Goal: Transaction & Acquisition: Download file/media

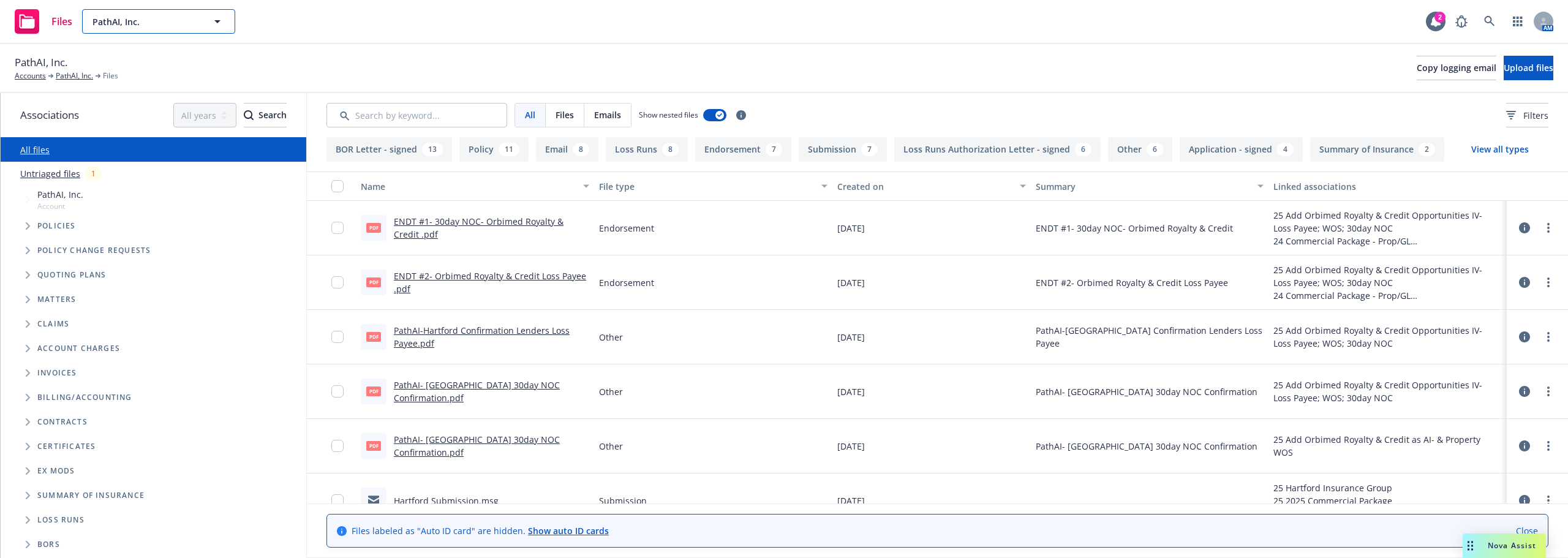
click at [100, 19] on span "PathAI, Inc." at bounding box center [145, 22] width 106 height 13
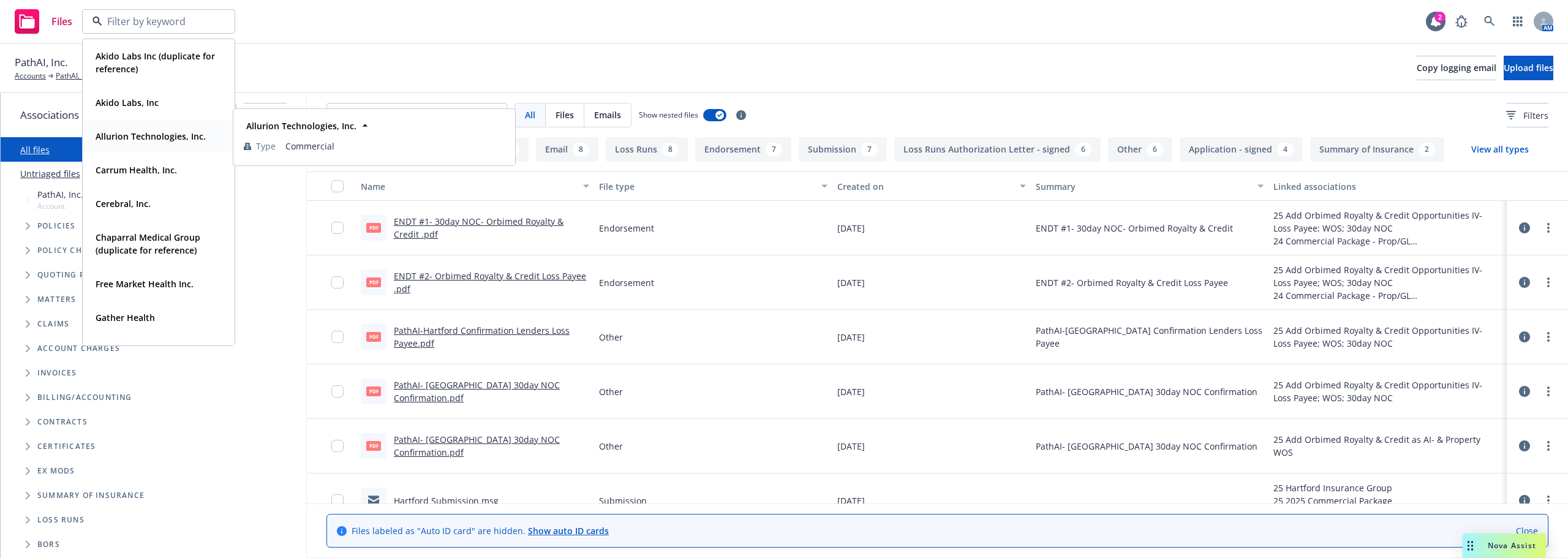
click at [116, 130] on span "Allurion Technologies, Inc." at bounding box center [150, 136] width 110 height 13
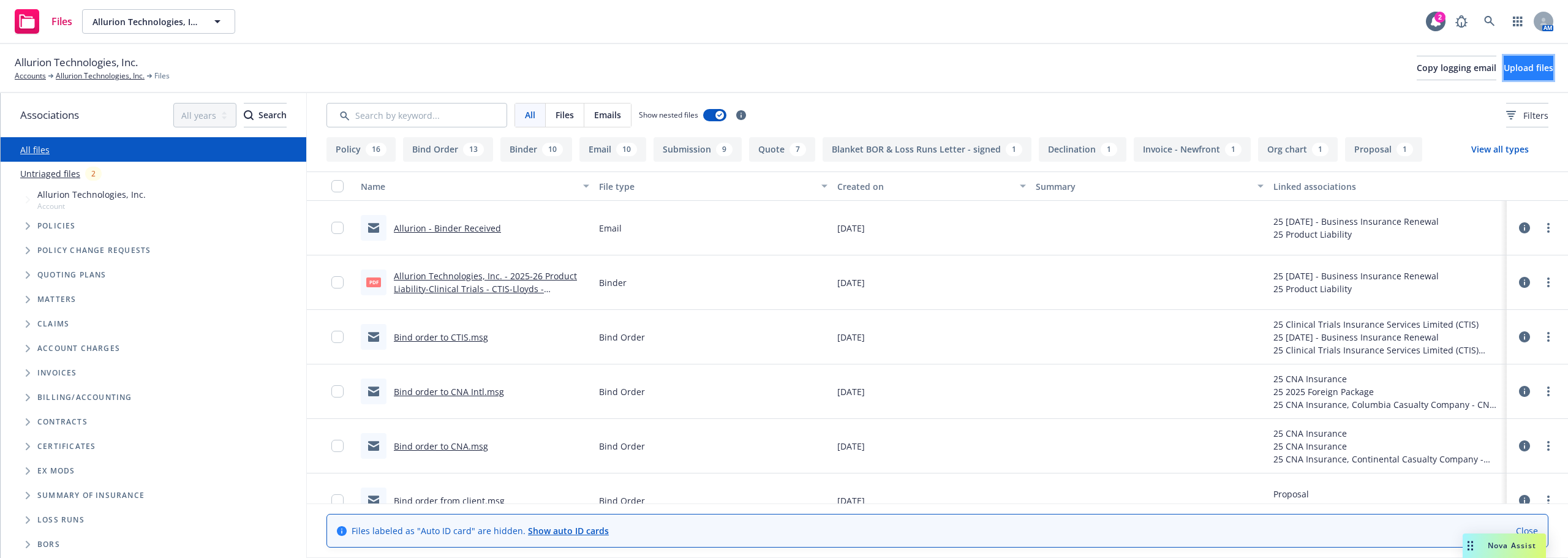
click at [1503, 67] on span "Upload files" at bounding box center [1528, 68] width 50 height 11
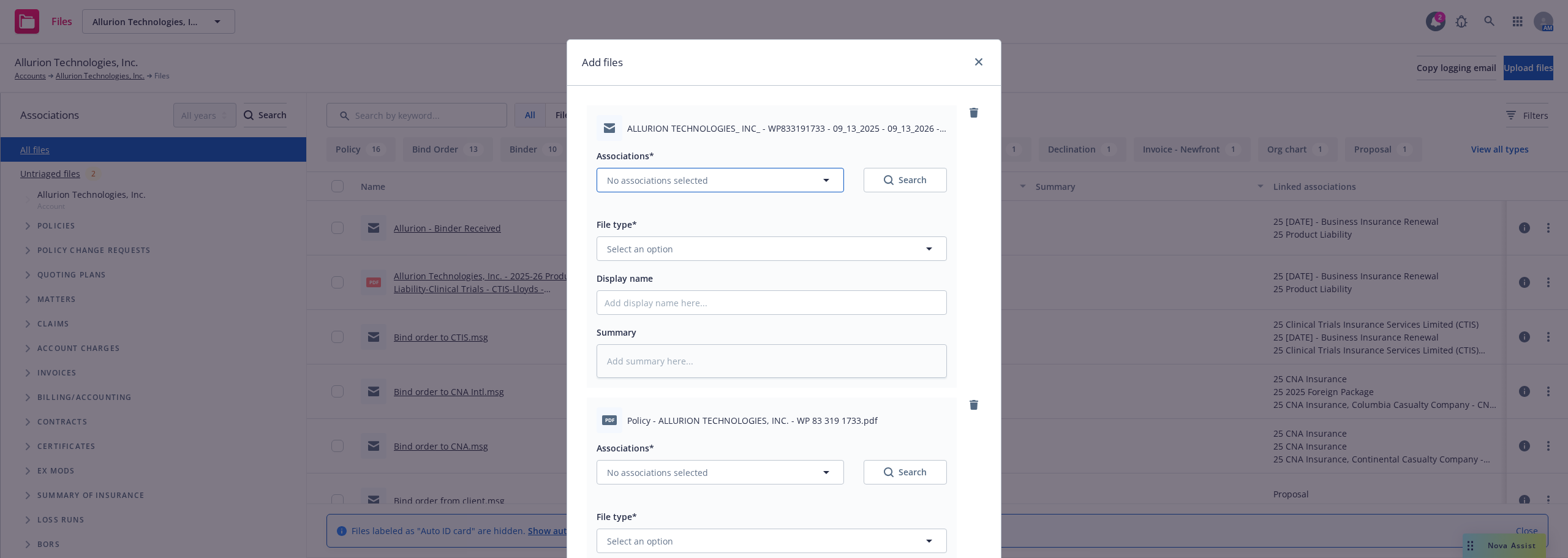
click at [690, 183] on span "No associations selected" at bounding box center [658, 180] width 101 height 13
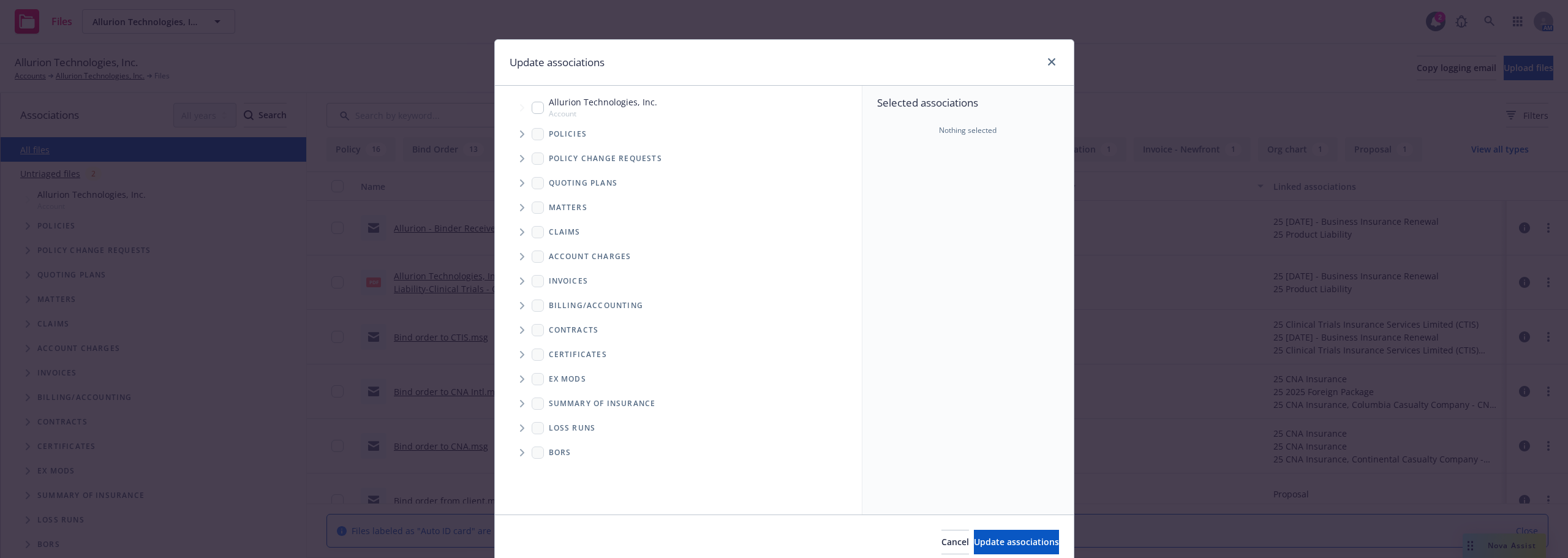
click at [520, 136] on span "Tree Example" at bounding box center [521, 133] width 20 height 20
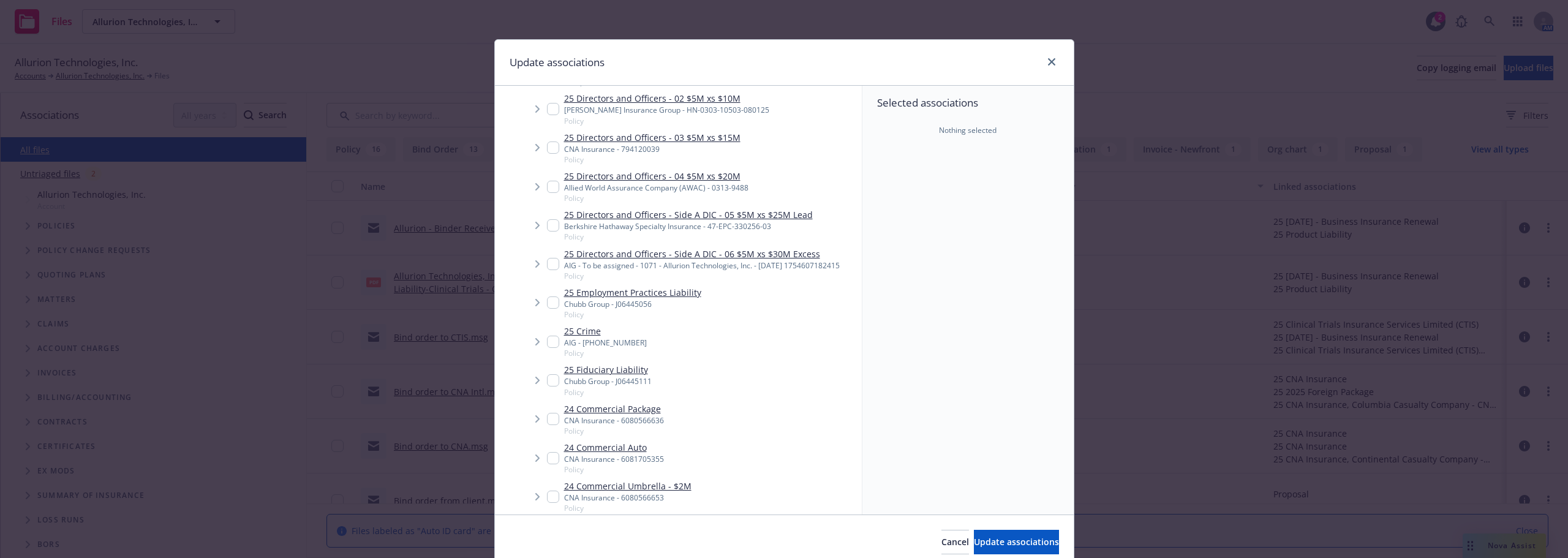
scroll to position [112, 0]
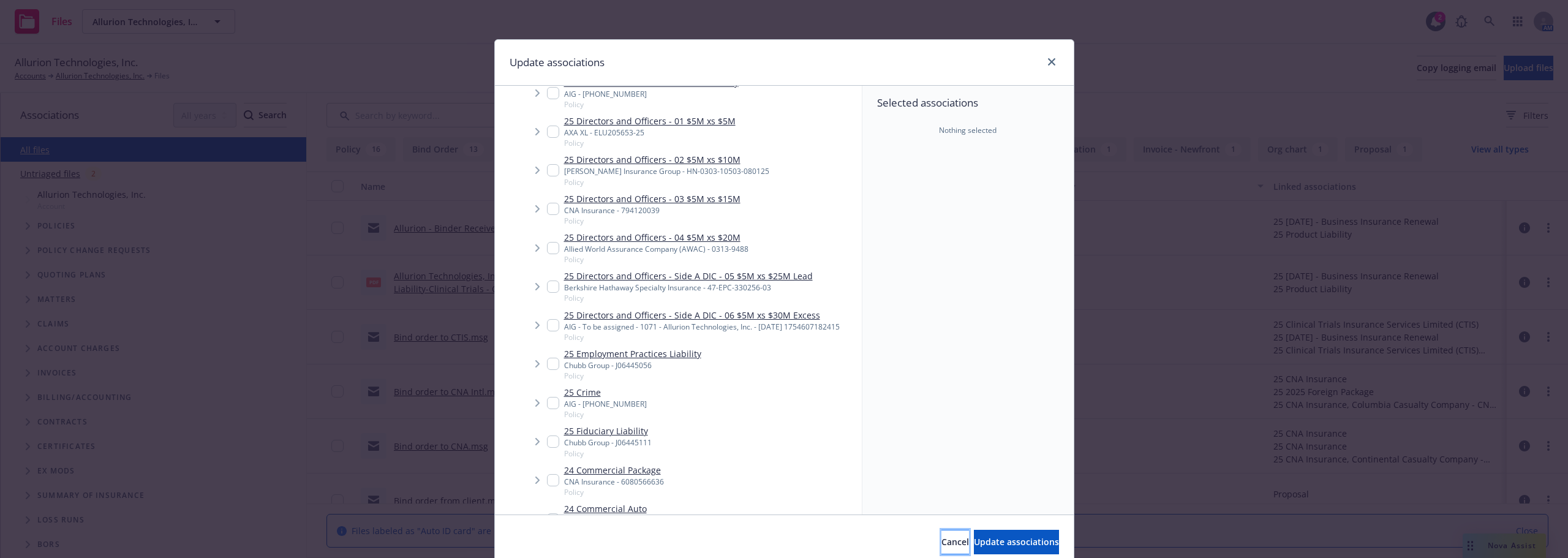
click at [941, 533] on button "Cancel" at bounding box center [955, 542] width 27 height 24
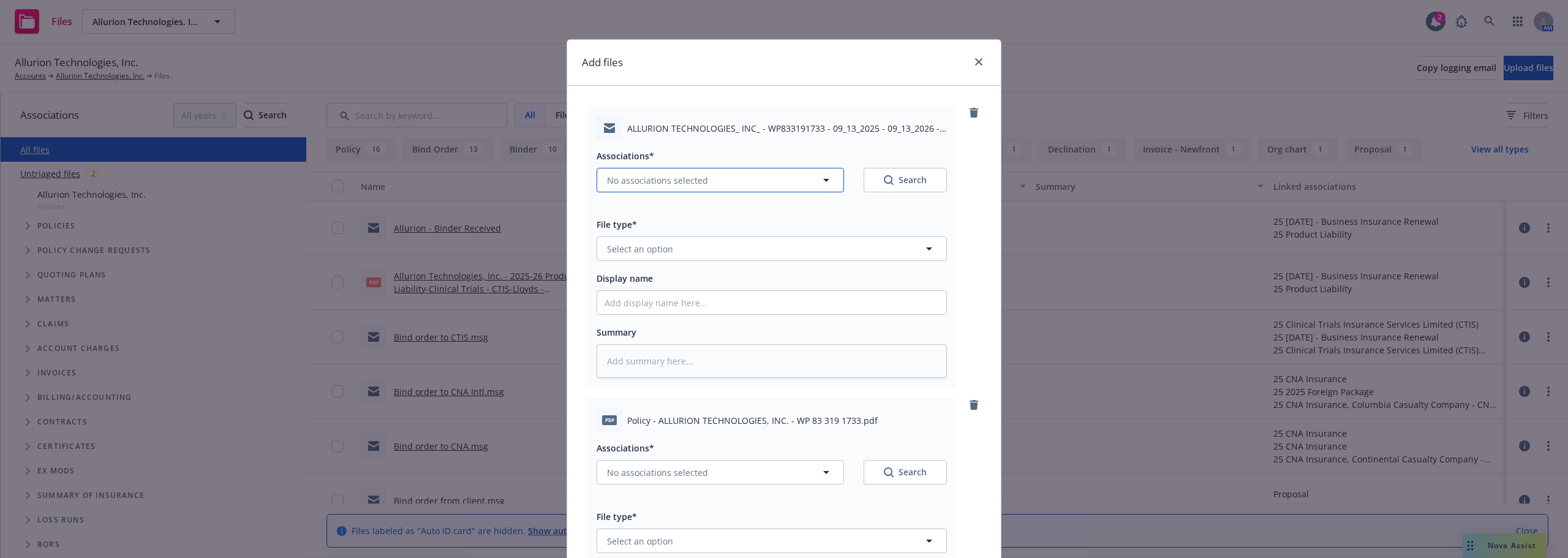
click at [693, 186] on span "No associations selected" at bounding box center [658, 180] width 101 height 13
type textarea "x"
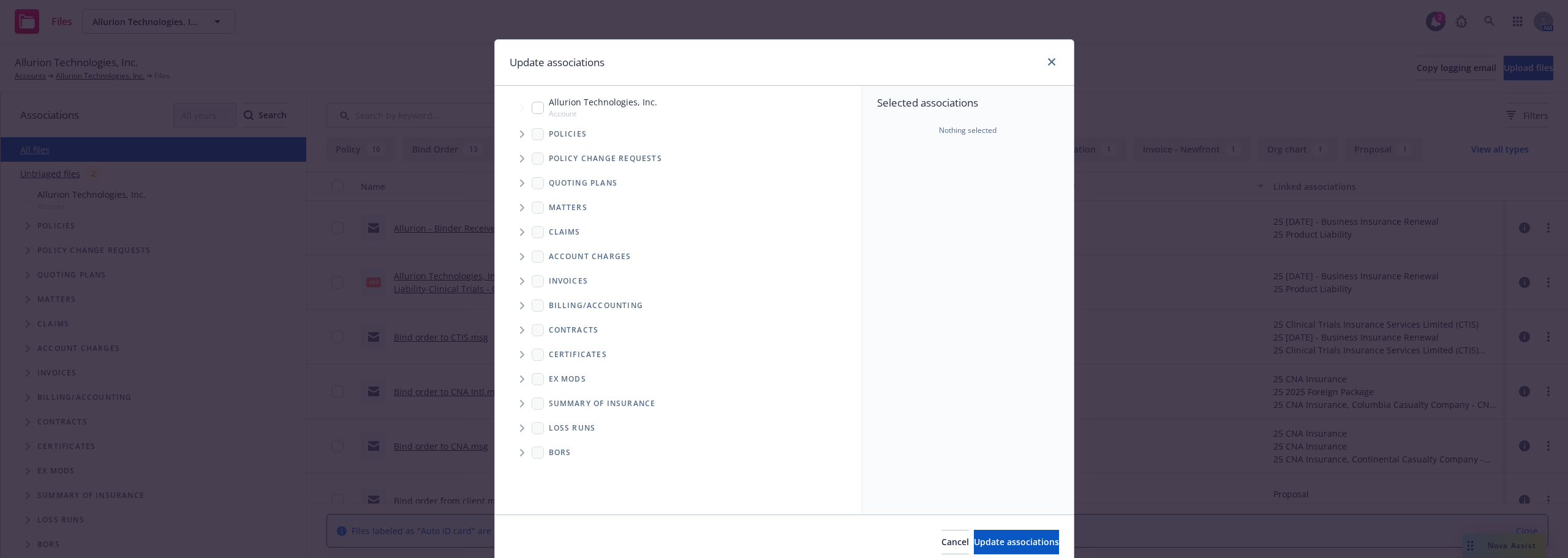
click at [532, 115] on div "Allurion Technologies, Inc. Account" at bounding box center [595, 107] width 126 height 23
click at [532, 110] on input "Tree Example" at bounding box center [537, 107] width 12 height 12
checkbox input "true"
click at [977, 545] on span "Update associations" at bounding box center [1016, 541] width 85 height 11
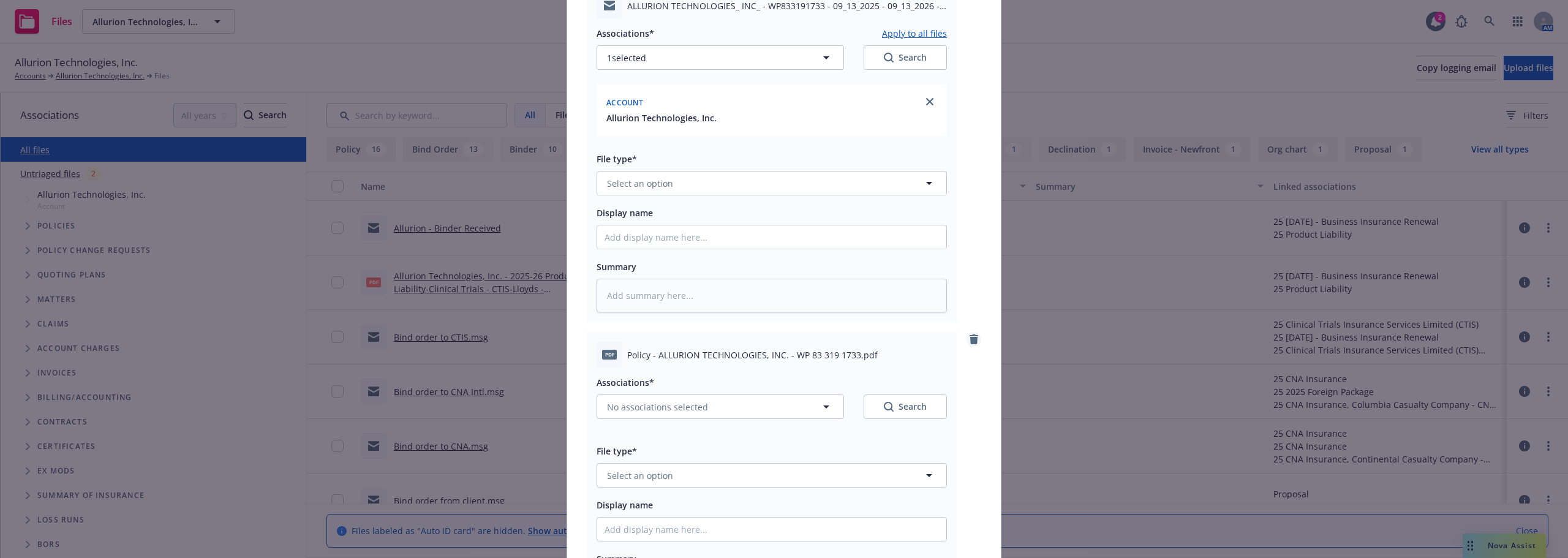
click at [969, 340] on icon "remove" at bounding box center [973, 339] width 9 height 9
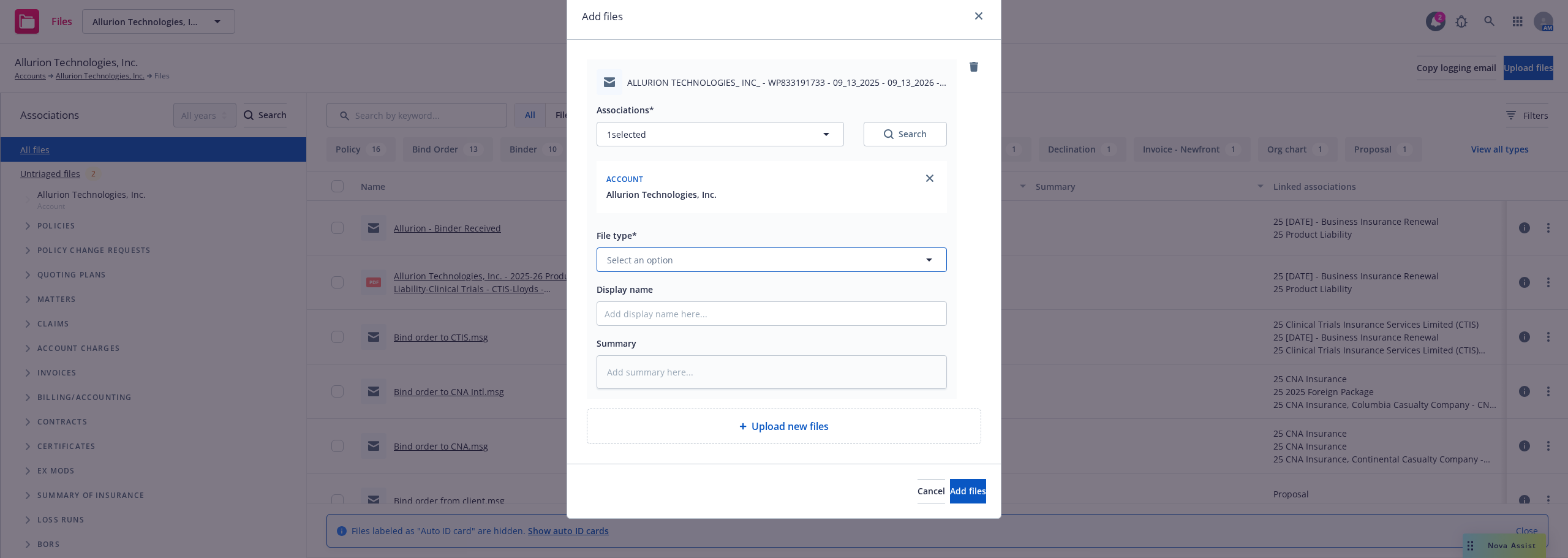
click at [676, 267] on button "Select an option" at bounding box center [771, 259] width 350 height 24
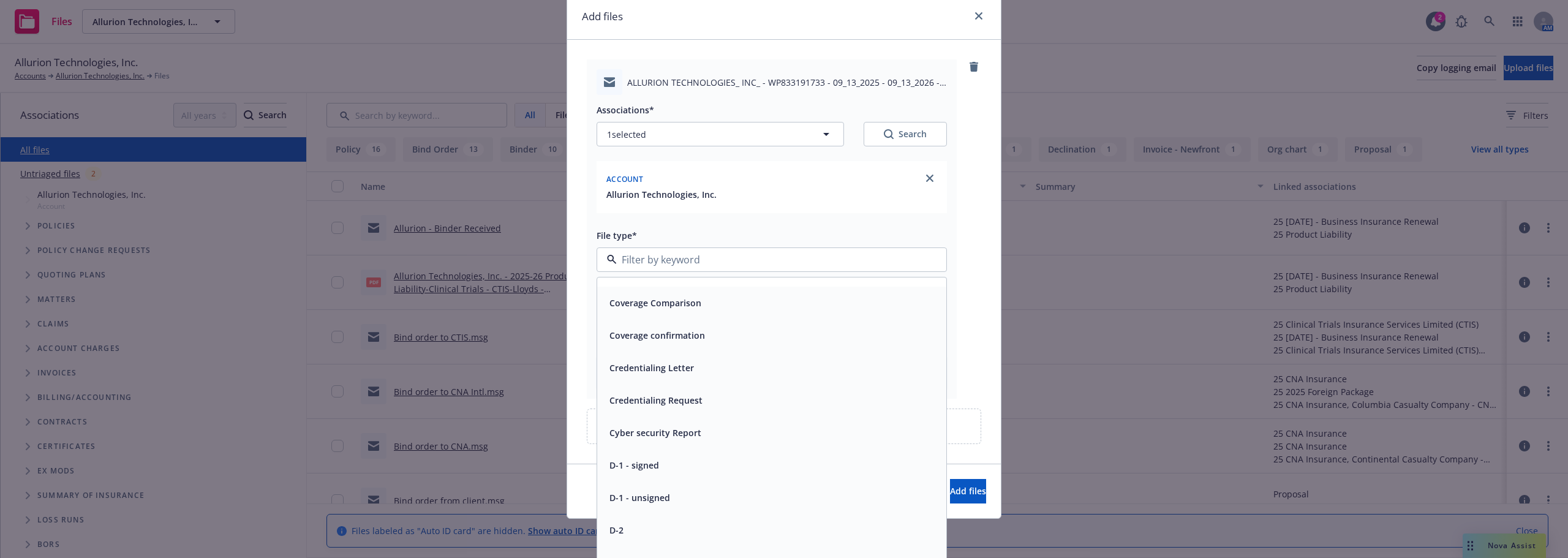
scroll to position [1837, 0]
click at [667, 438] on div "Email" at bounding box center [771, 436] width 334 height 18
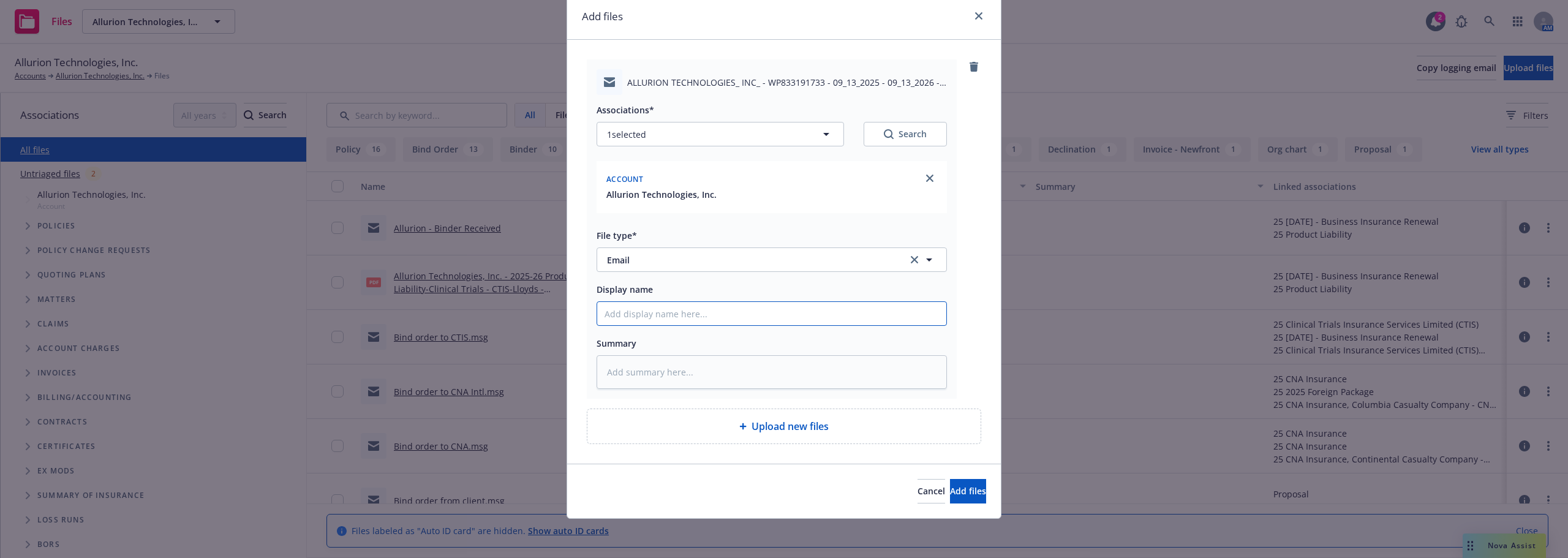
click at [706, 314] on input "Display name" at bounding box center [772, 313] width 349 height 23
type textarea "x"
type input "P"
type textarea "x"
type input "Po"
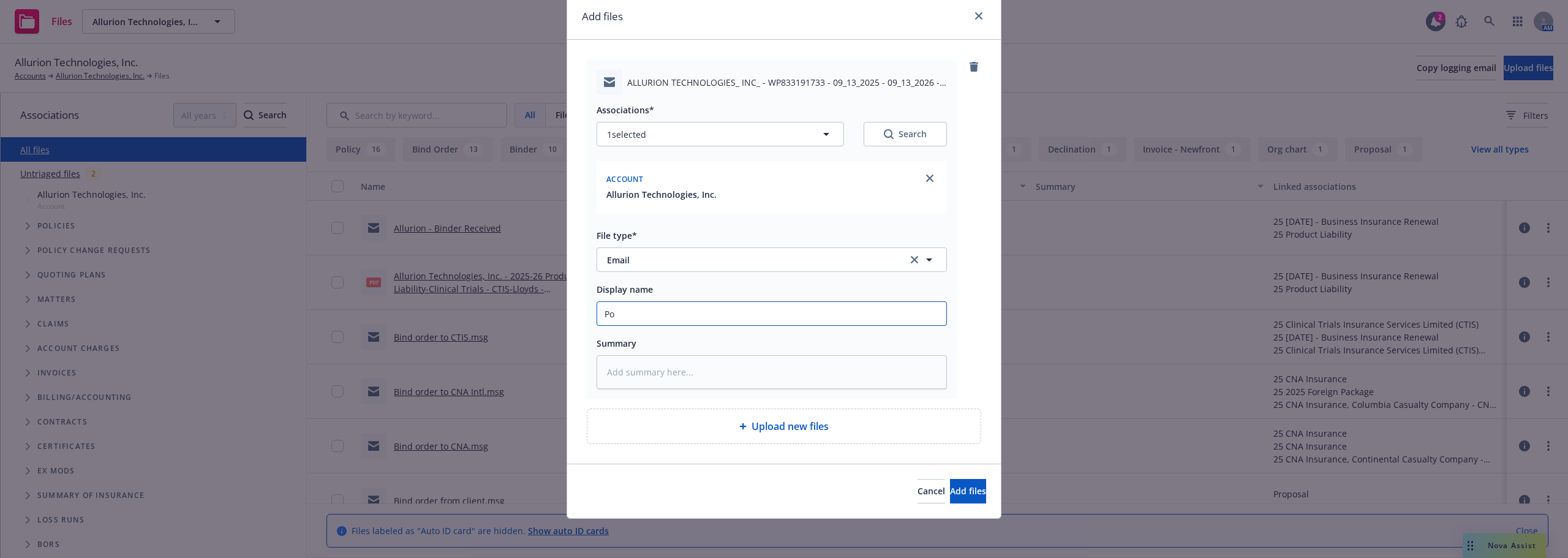
type textarea "x"
type input "Pol"
type textarea "x"
type input "Poli"
type textarea "x"
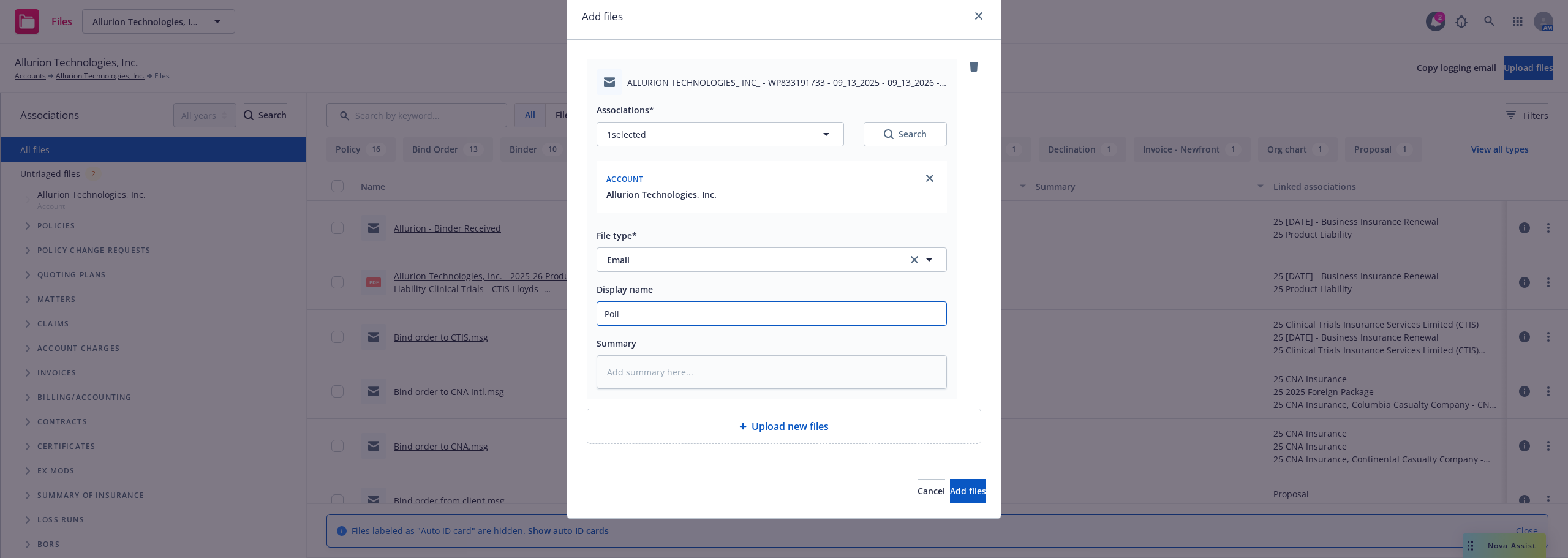
type input "Polic"
type textarea "x"
type input "Policy"
type textarea "x"
type input "Policy"
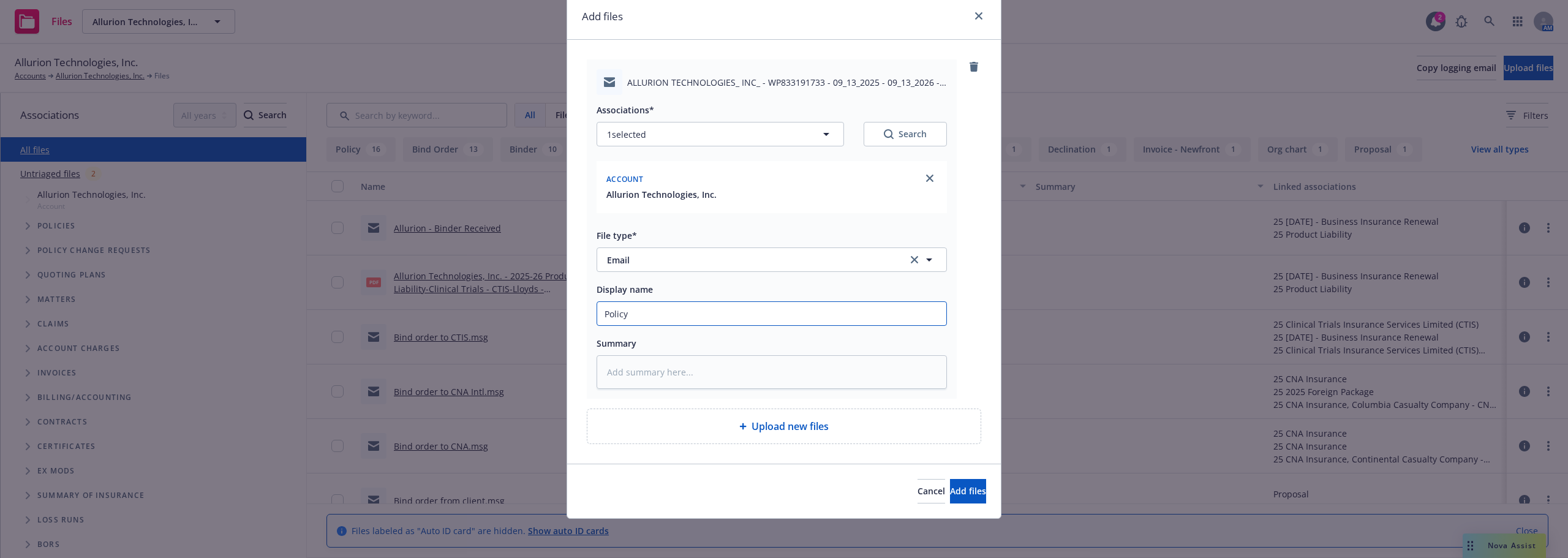
type textarea "x"
type input "Policy f"
type textarea "x"
type input "Policy fr"
type textarea "x"
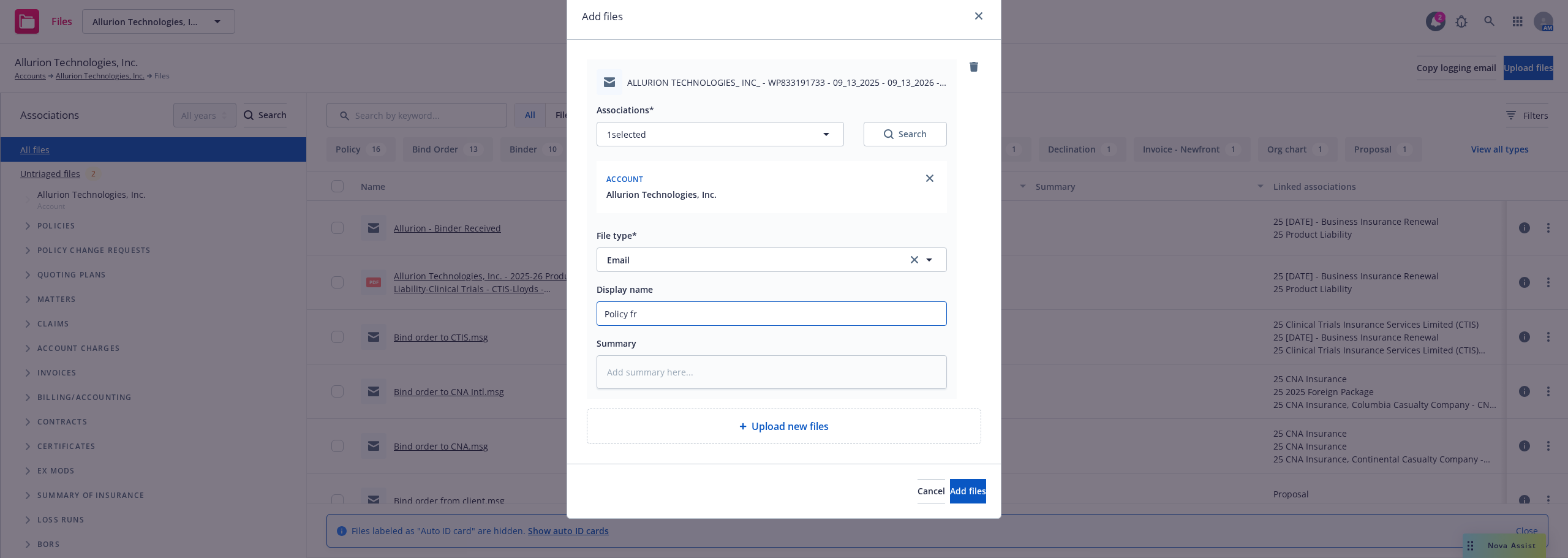
type input "Policy fro"
type textarea "x"
type input "Policy from"
type textarea "x"
type input "Policy from"
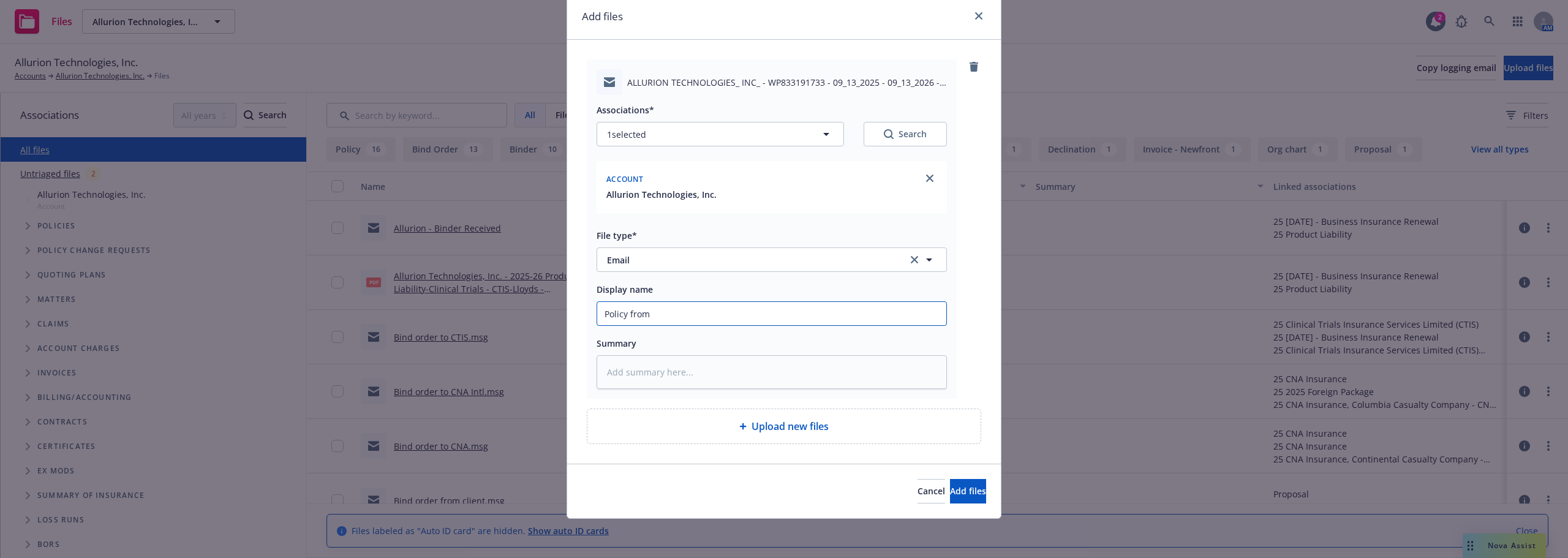
type textarea "x"
type input "Policy from C"
type textarea "x"
type input "Policy from CN"
type textarea "x"
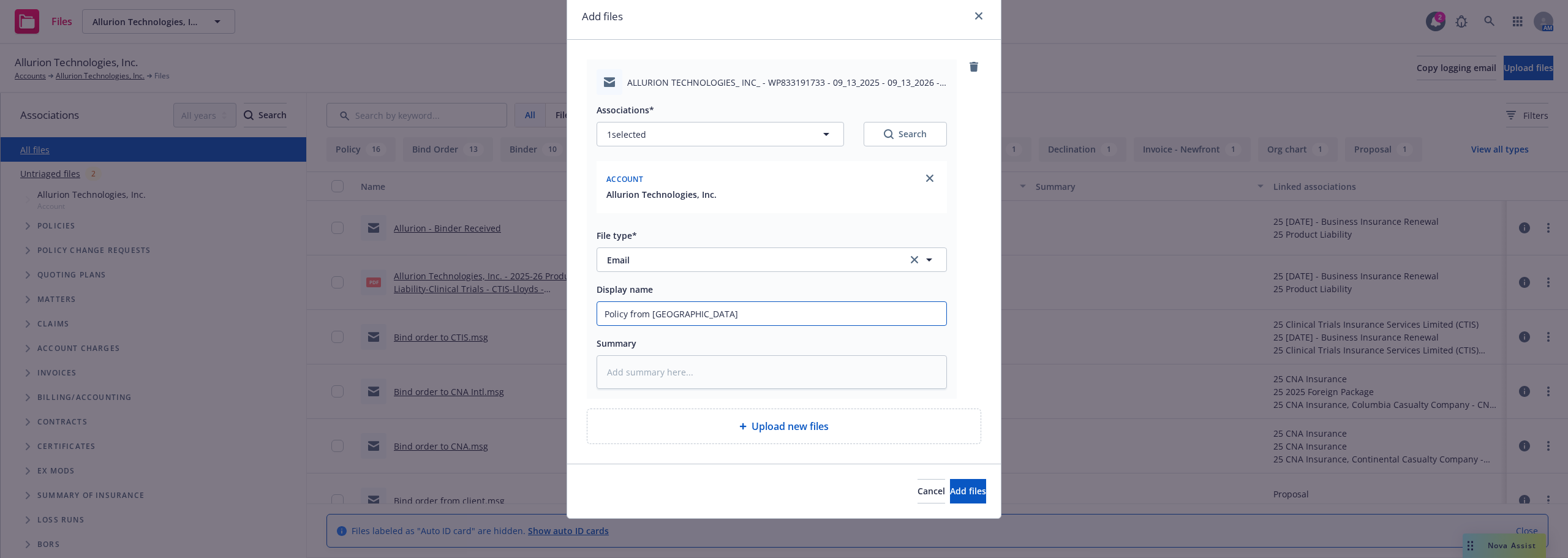
type input "Policy from CNA"
type textarea "x"
type input "Policy from CN"
type textarea "x"
type input "Policy from C"
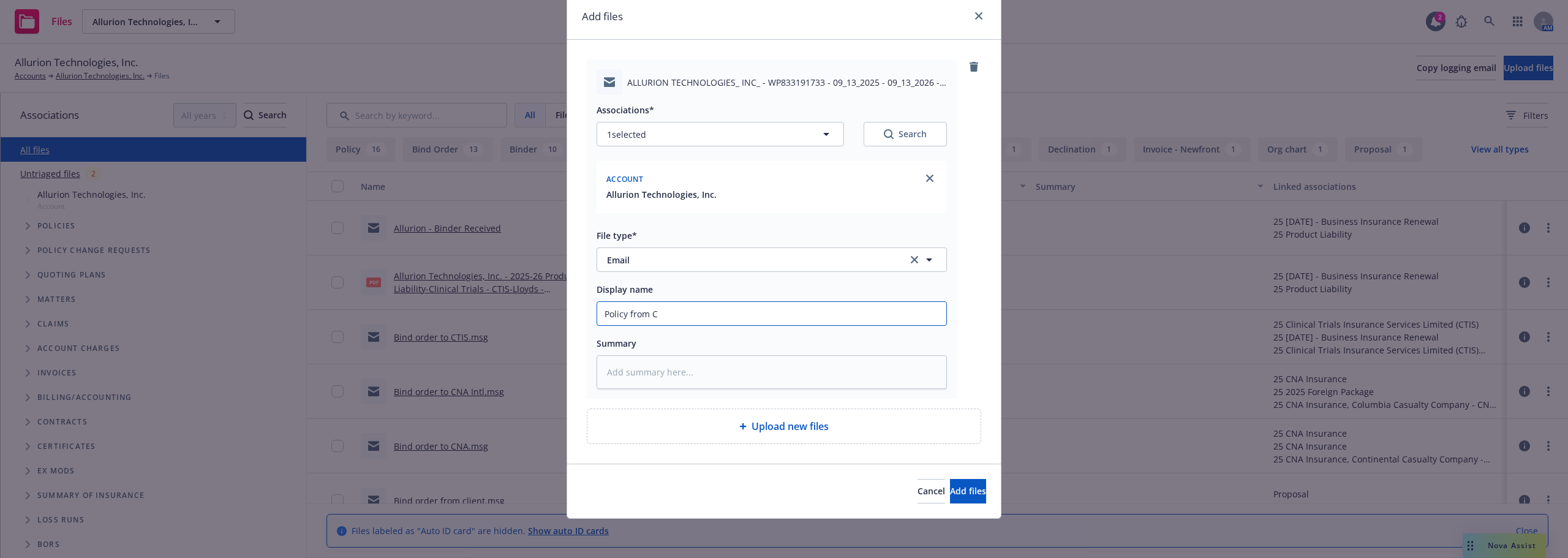
type textarea "x"
type input "Policy from"
type textarea "x"
type input "Policy from"
type textarea "x"
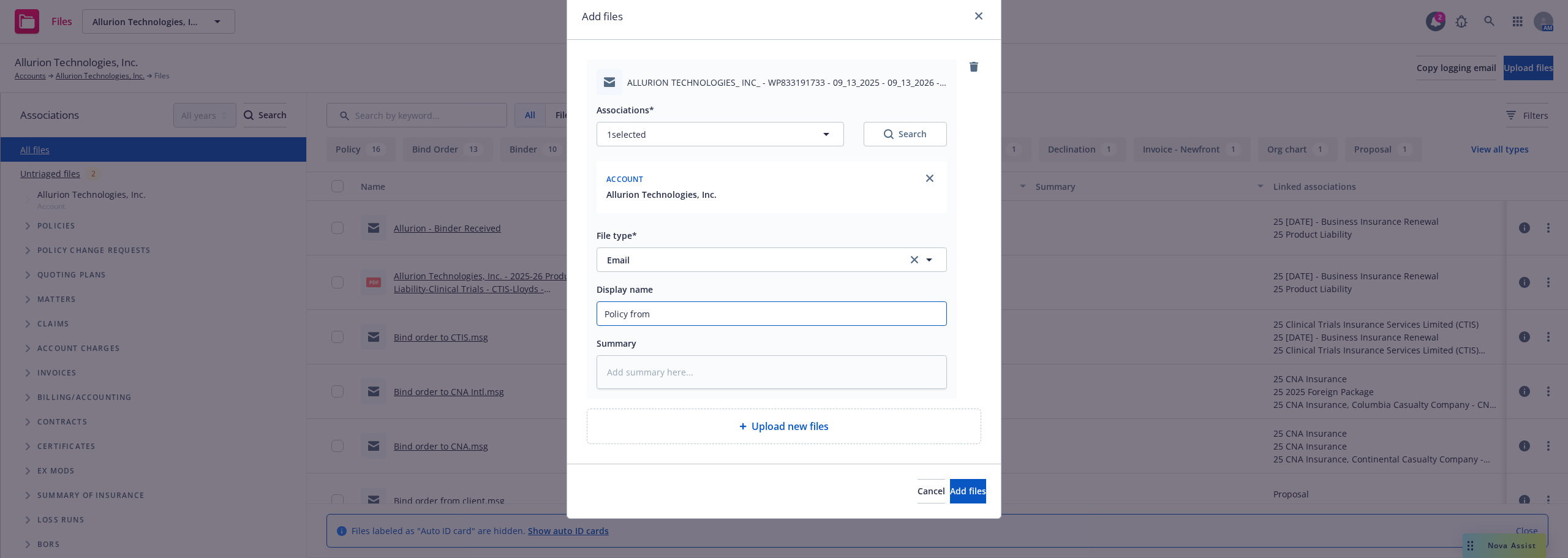
type input "Policy fro"
type textarea "x"
type input "Policy fr"
type textarea "x"
type input "Policy f"
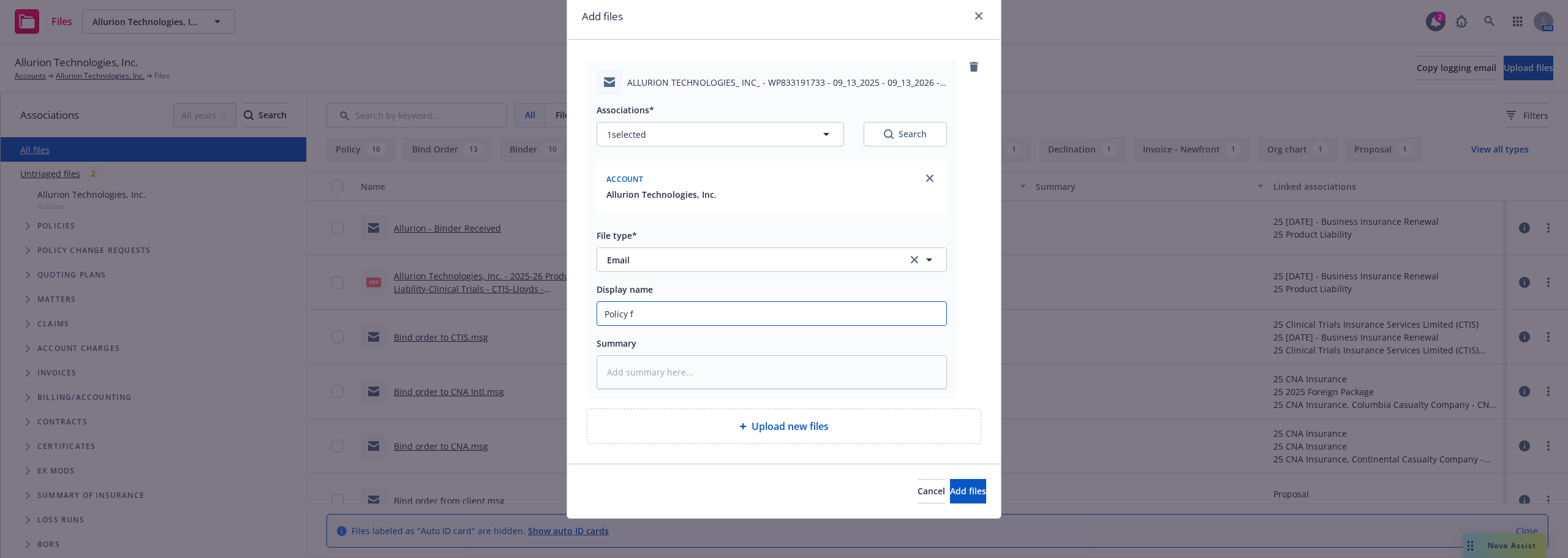
type textarea "x"
type input "Policy"
type textarea "x"
type input "Policy"
type textarea "x"
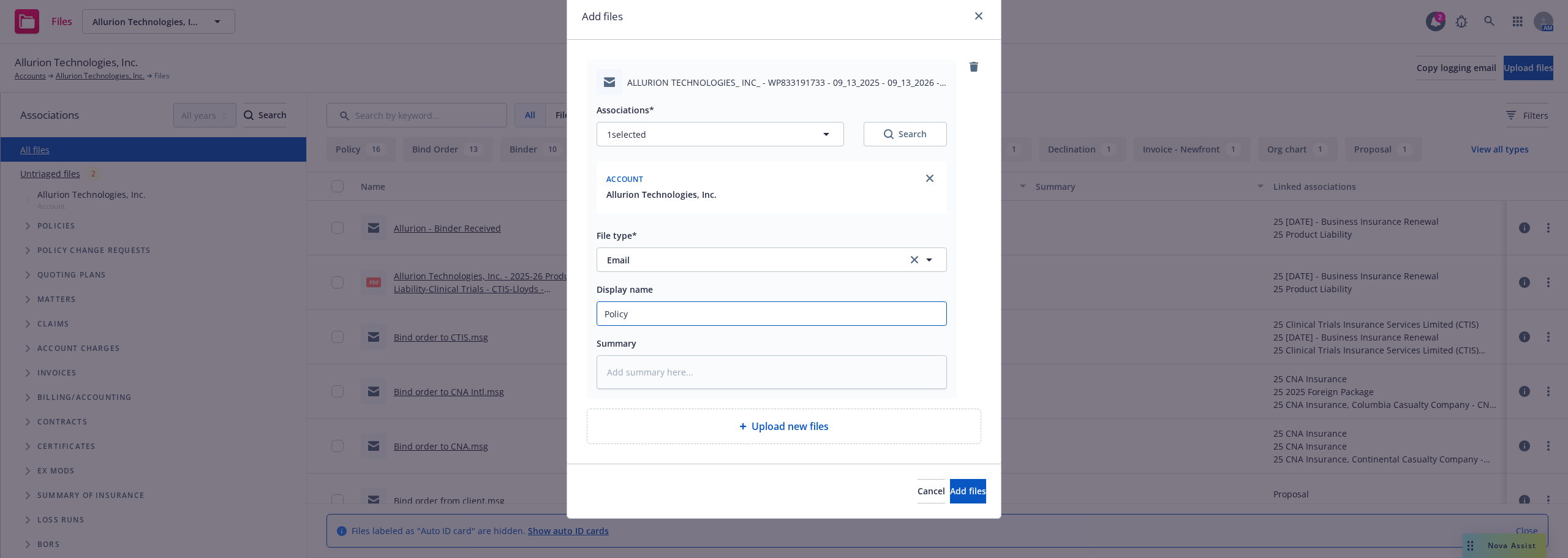
type input "Polic"
type textarea "x"
type input "Poli"
type textarea "x"
type input "Pol"
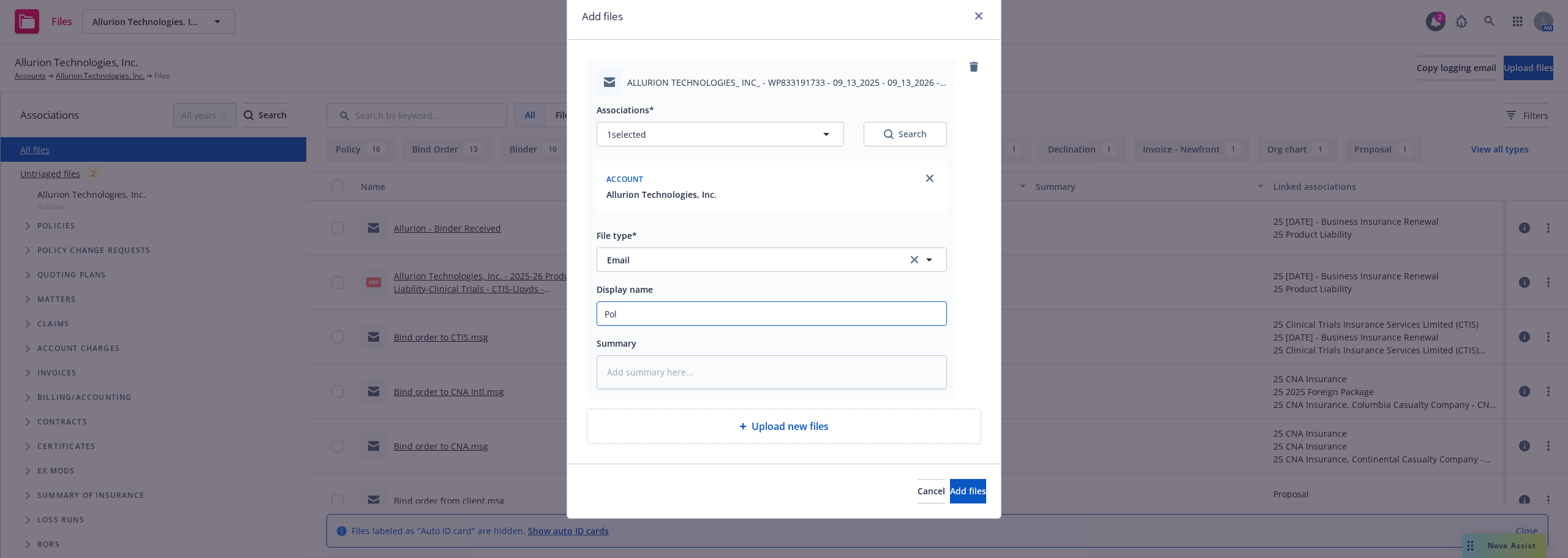
type textarea "x"
type input "P"
type textarea "x"
type input "I"
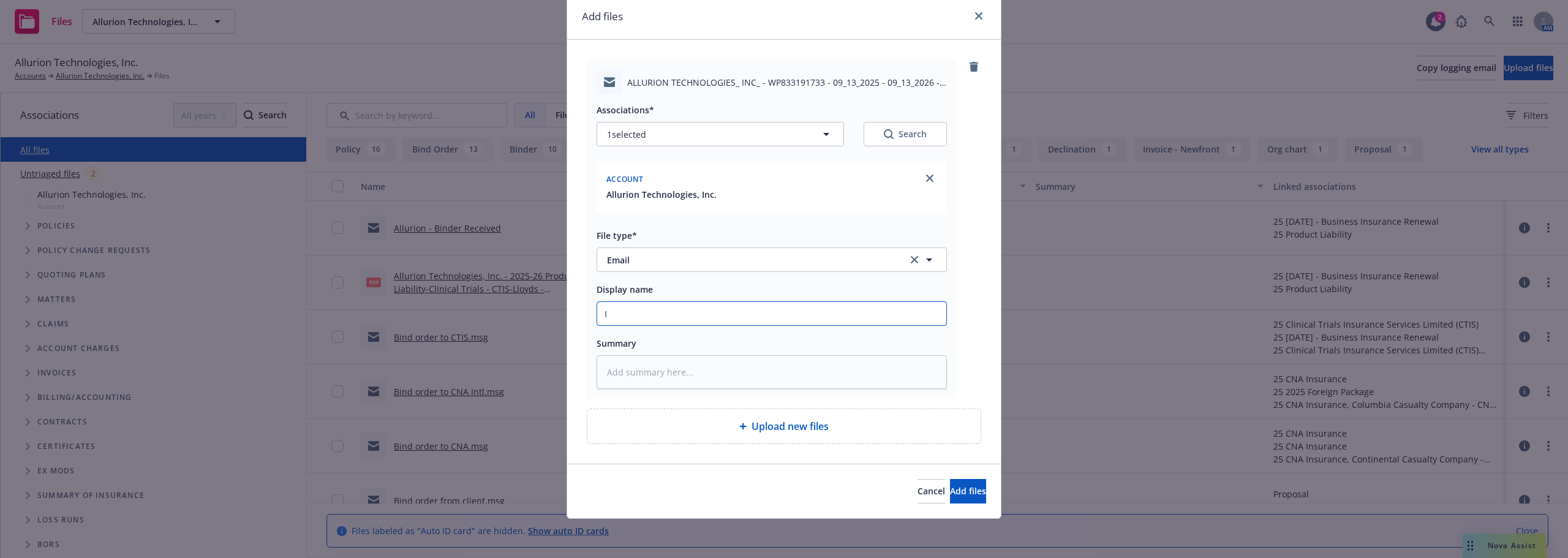
type textarea "x"
type input "In"
type textarea "x"
type input "Int"
type textarea "x"
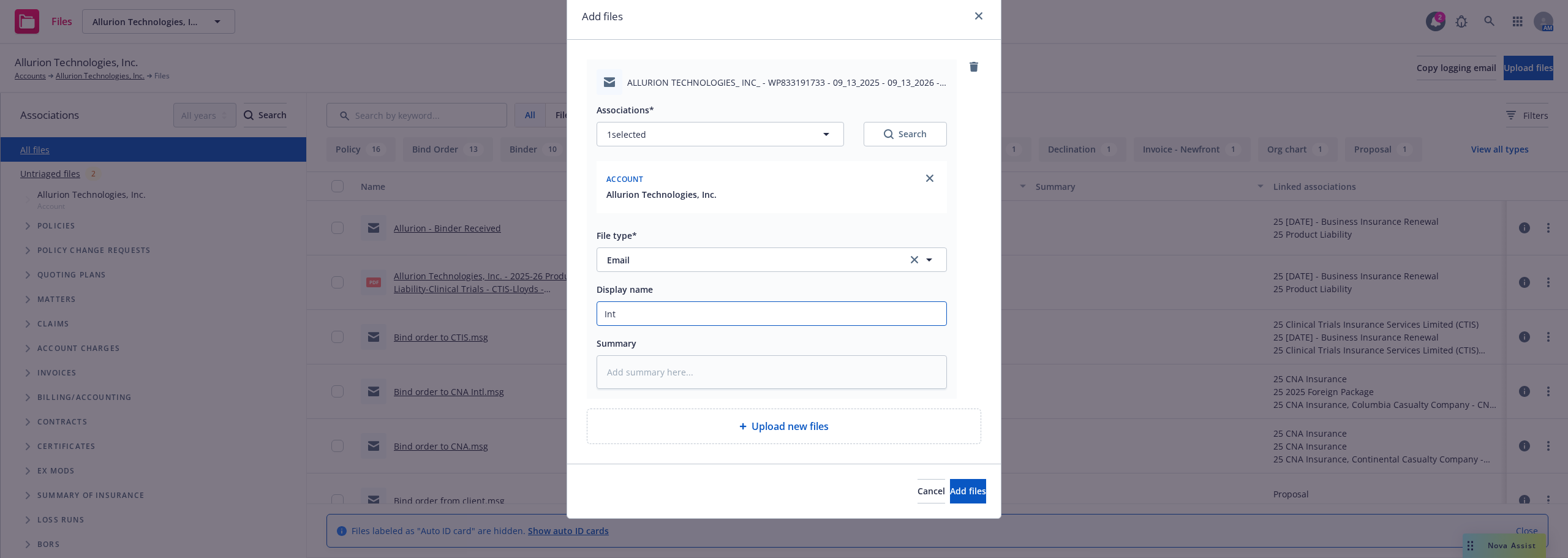
type input "Intl"
type textarea "x"
type input "Intl"
type textarea "x"
type input "Intl P"
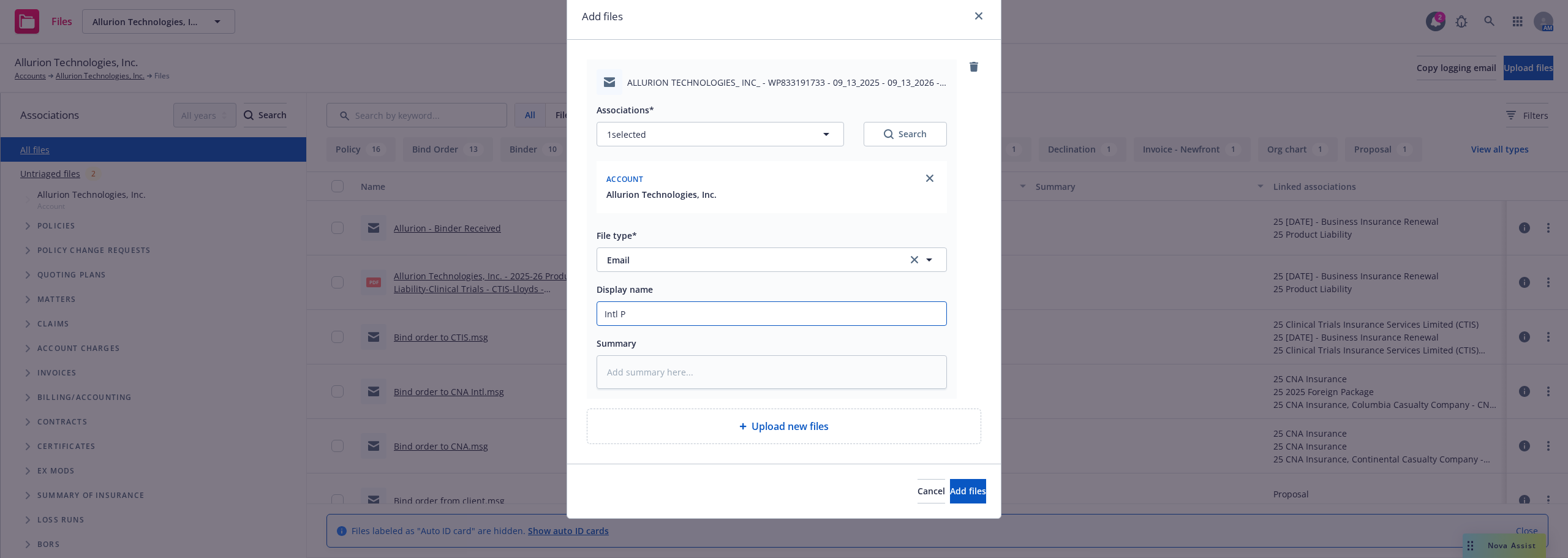
type textarea "x"
type input "Intl Pa"
type textarea "x"
type input "Intl Pac"
type textarea "x"
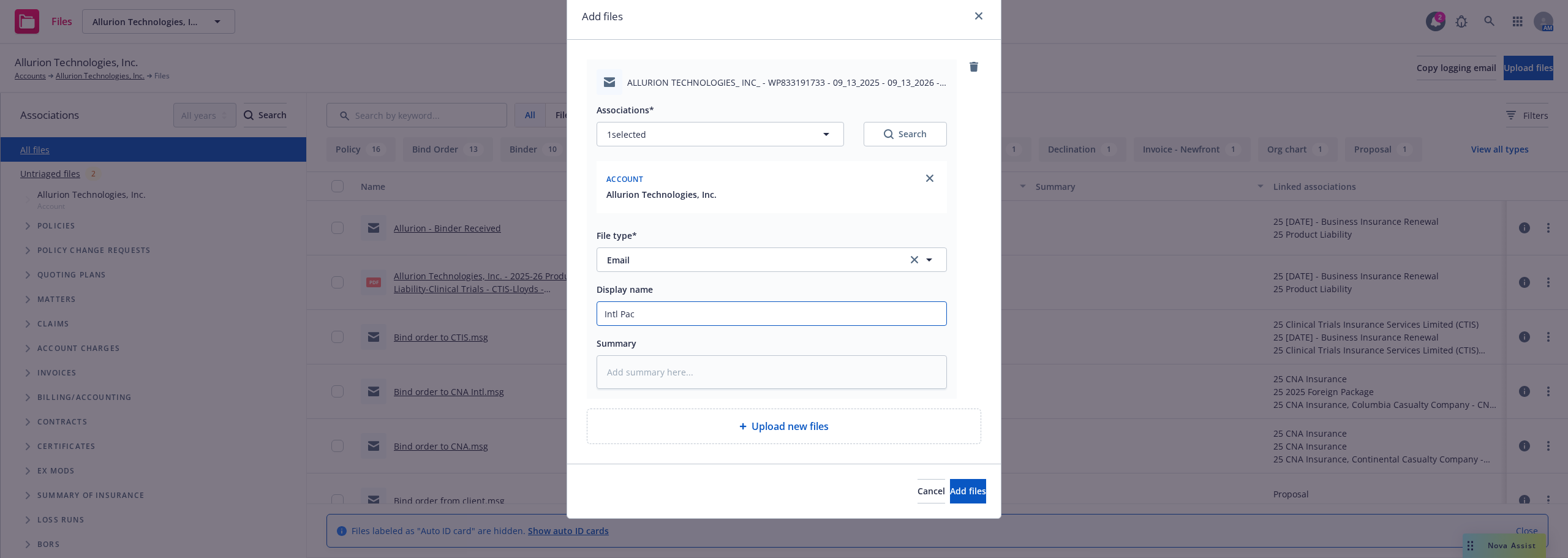
type input "Intl Pack"
type textarea "x"
type input "Intl Packa"
type textarea "x"
type input "Intl Packag"
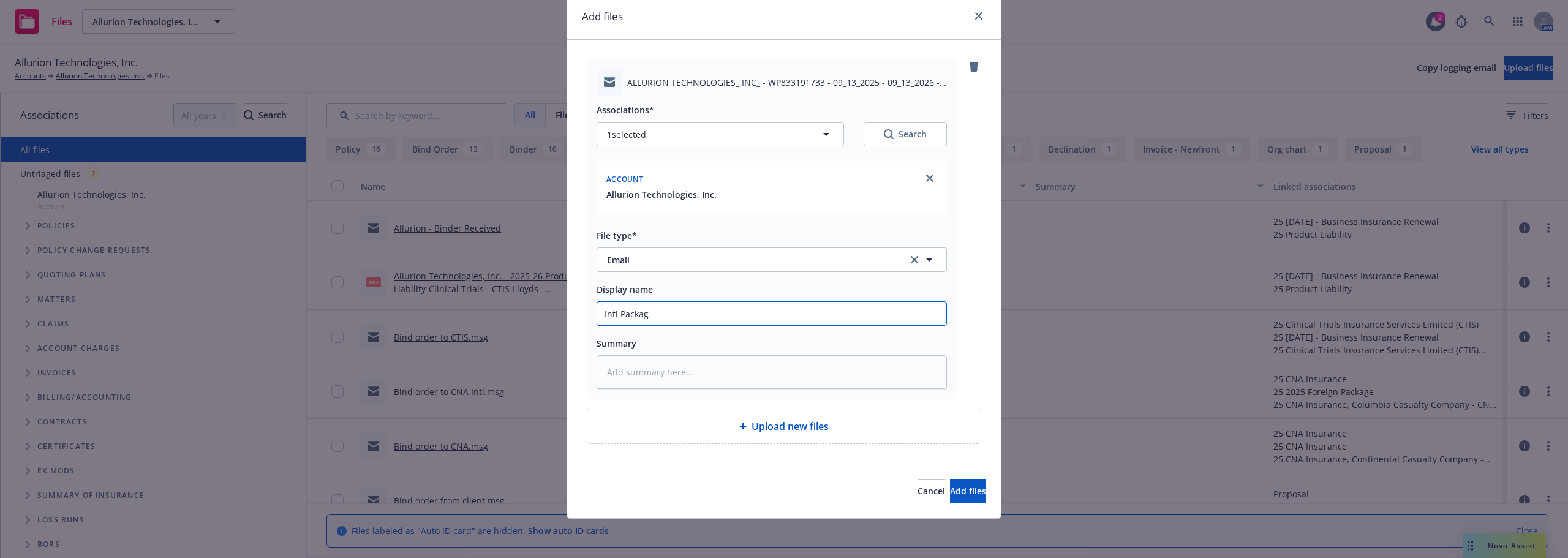
type textarea "x"
type input "Intl Package"
type textarea "x"
type input "Intl Package"
type textarea "x"
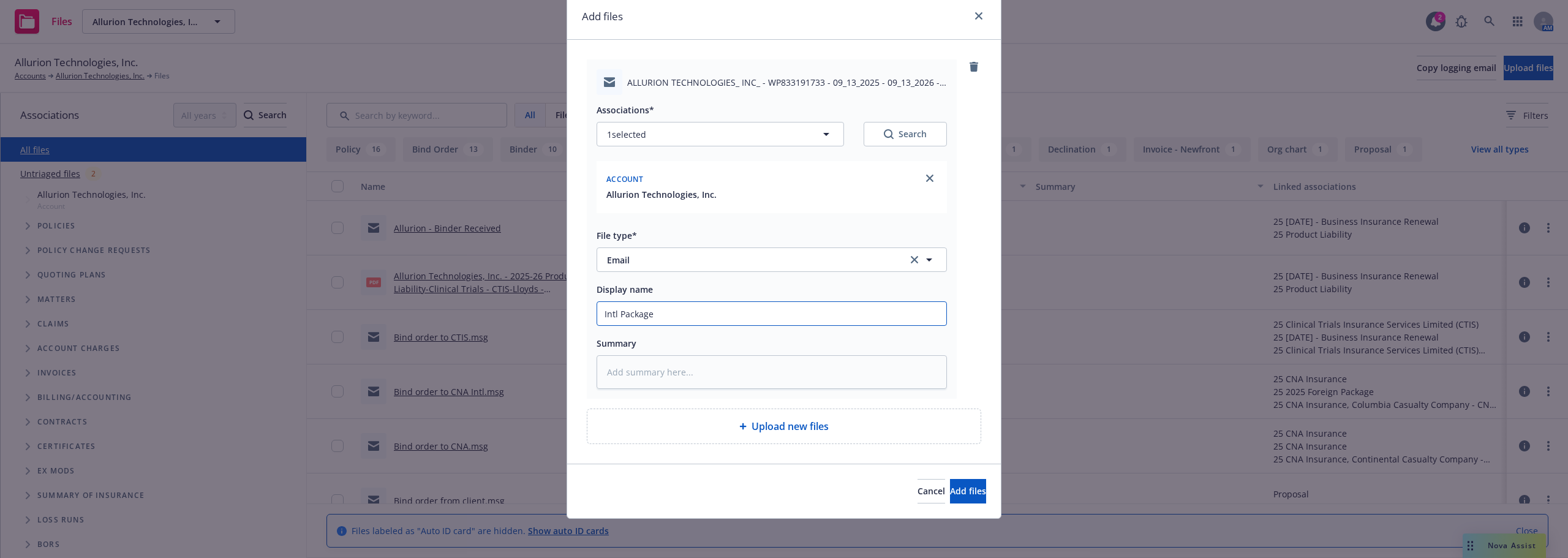
type input "Intl Package -"
type textarea "x"
type input "Intl Package -"
type textarea "x"
type input "Intl Package - C"
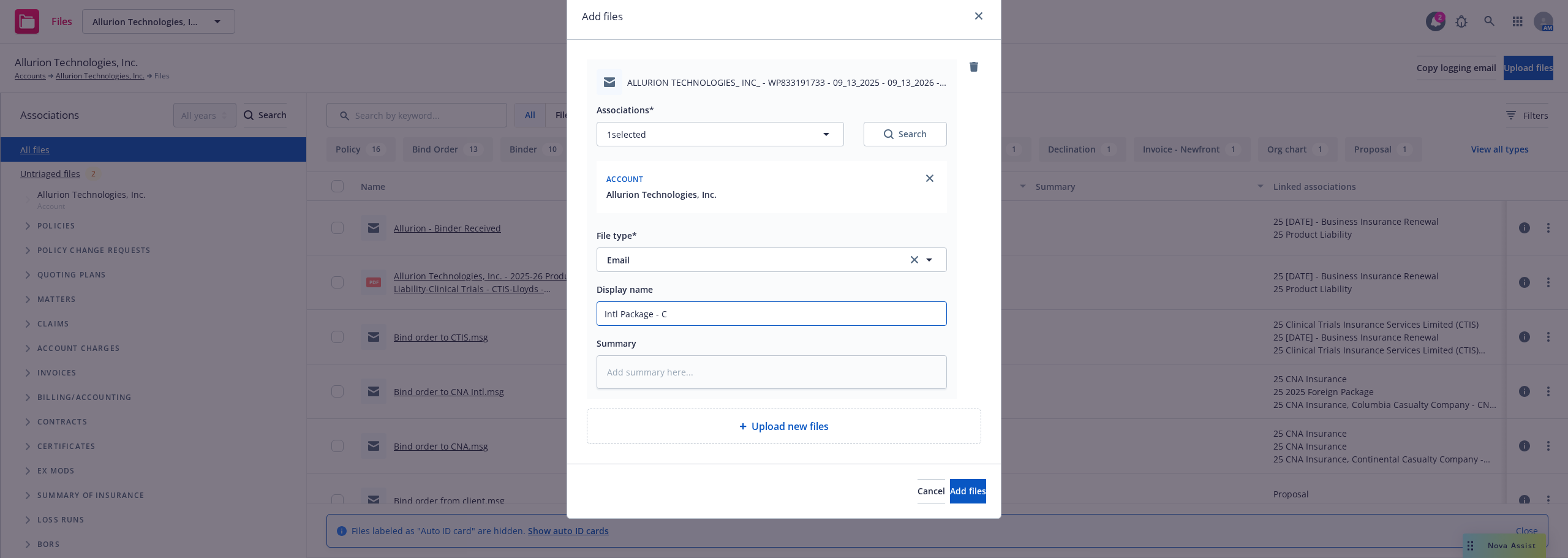
type textarea "x"
type input "Intl Package - CN"
type textarea "x"
type input "Intl Package - CNA"
click at [964, 490] on button "Add files" at bounding box center [968, 491] width 36 height 24
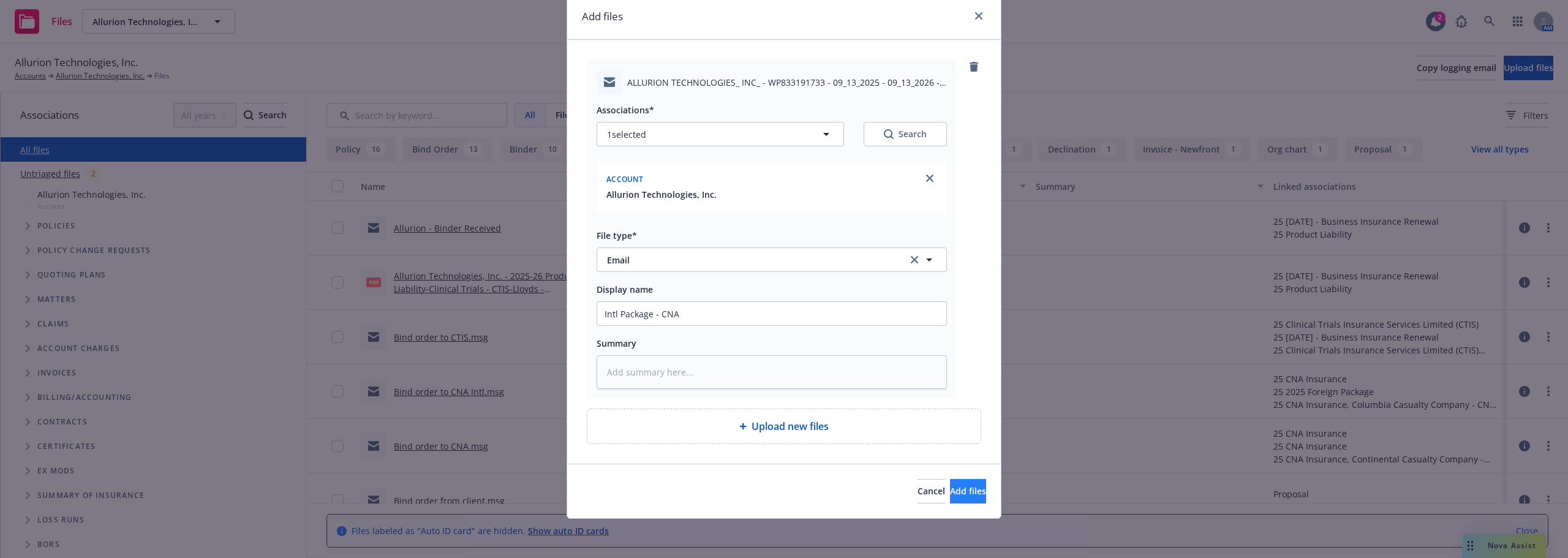
scroll to position [1, 0]
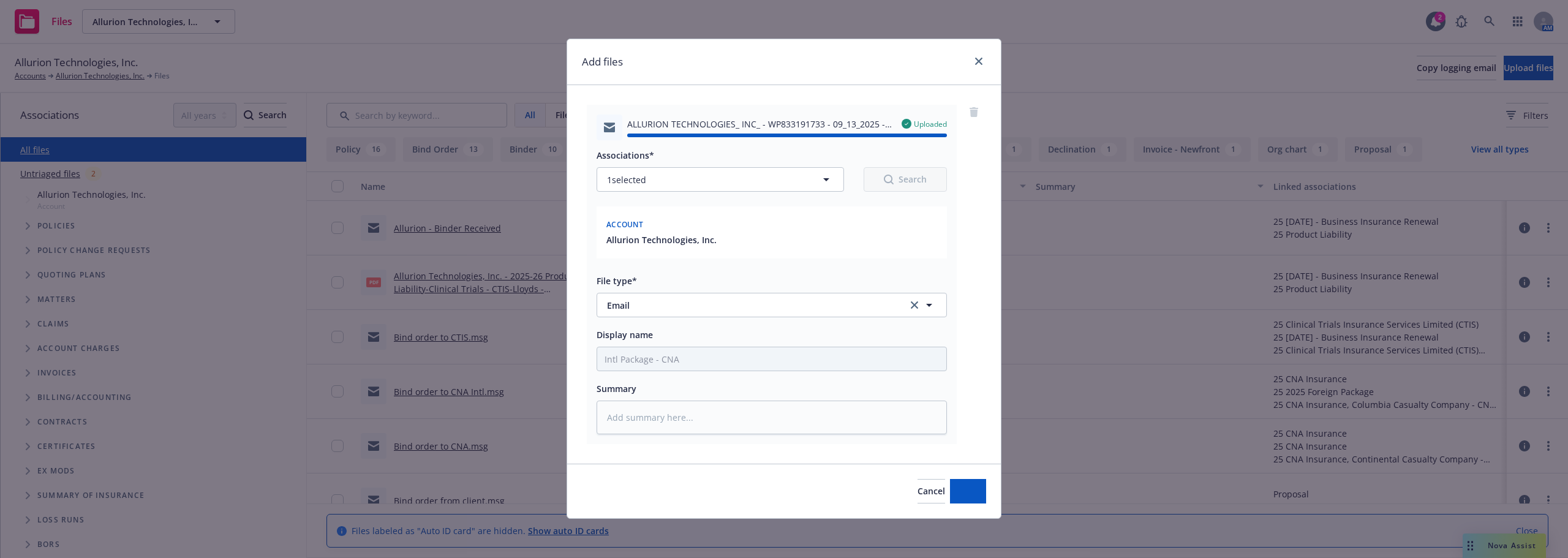
type textarea "x"
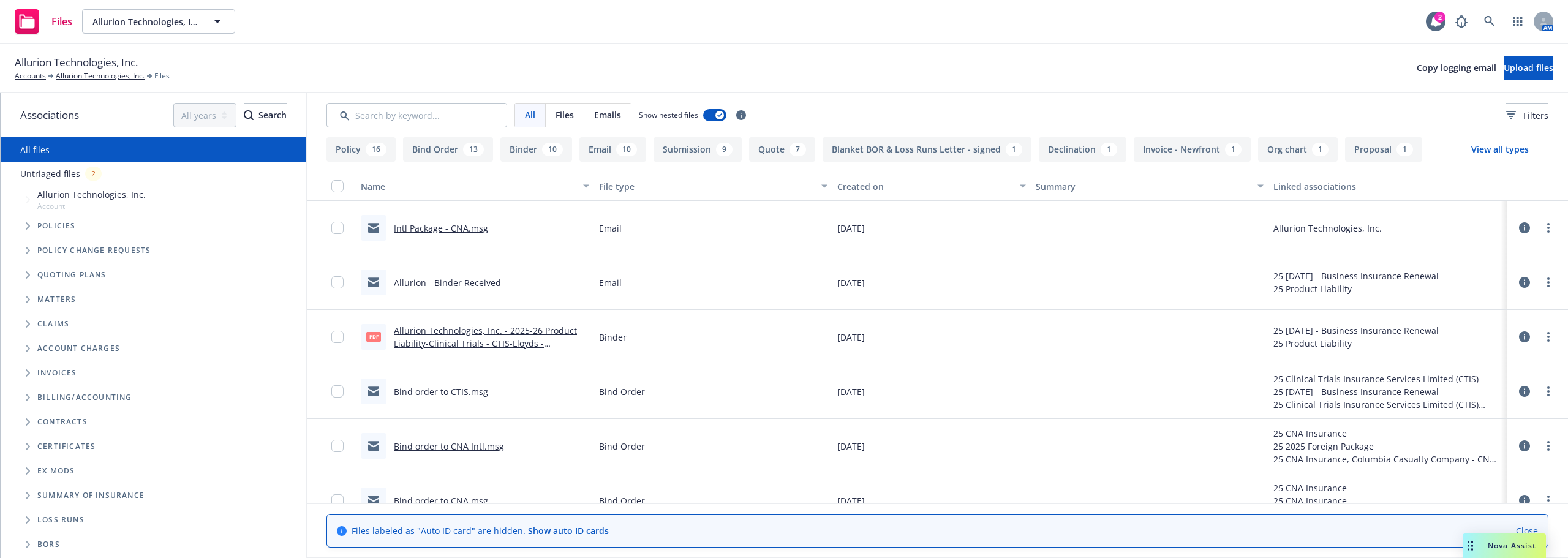
click at [1504, 537] on div "Nova Assist" at bounding box center [1504, 546] width 84 height 24
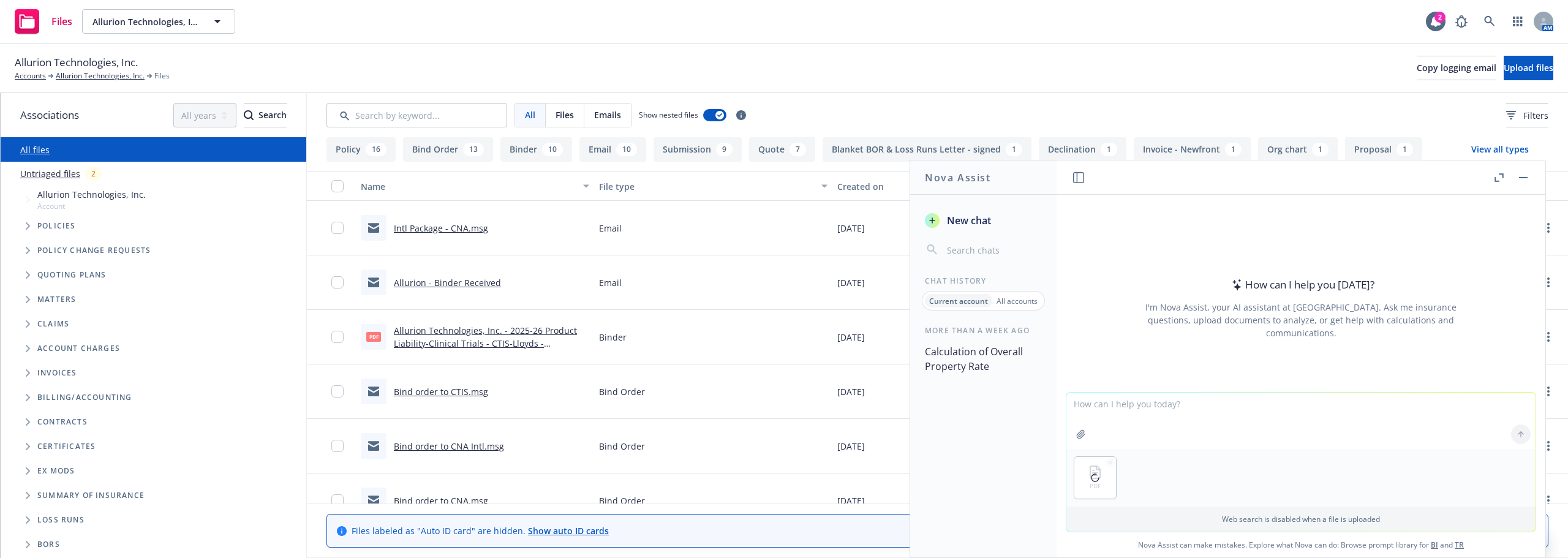
click at [1151, 413] on textarea at bounding box center [1300, 421] width 469 height 56
type textarea "Can you break down the payroll and class code by state and put it into a spread…"
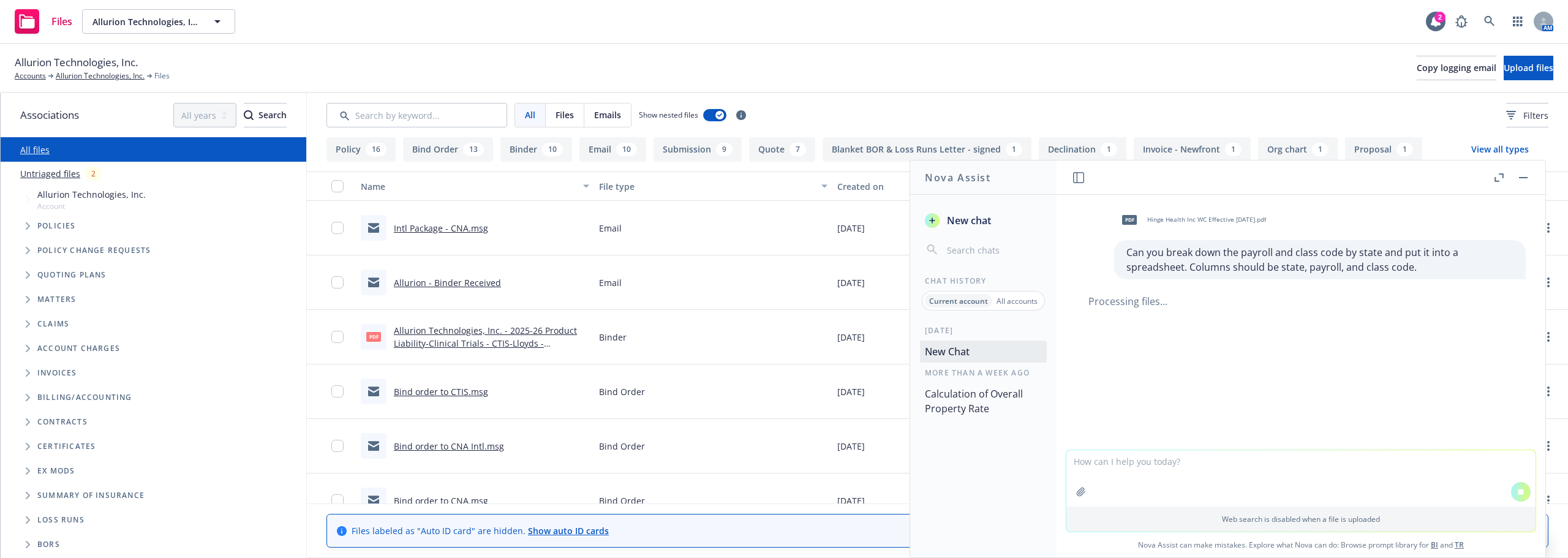
click at [1103, 458] on textarea at bounding box center [1300, 478] width 469 height 56
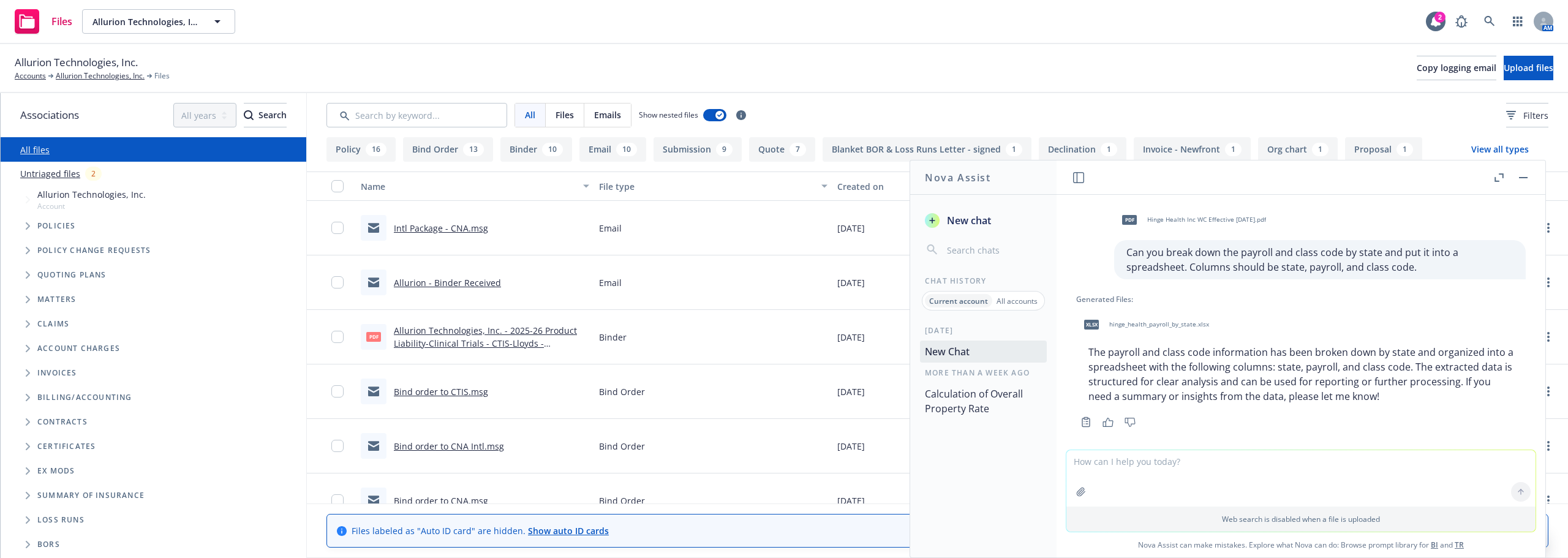
scroll to position [10, 0]
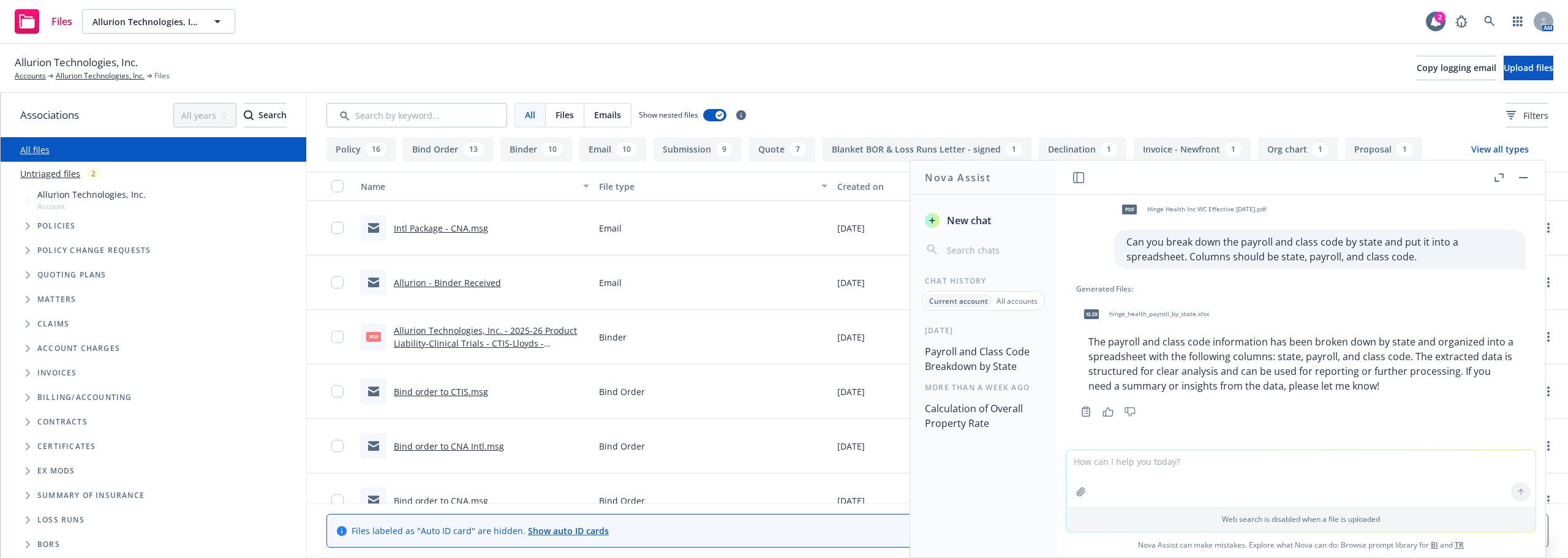
click at [1189, 321] on div "xlsx hinge_health_payroll_by_state.xlsx" at bounding box center [1143, 314] width 135 height 31
click at [1212, 417] on textarea at bounding box center [1300, 421] width 469 height 56
type textarea "Can you do the same thing with this quote?"
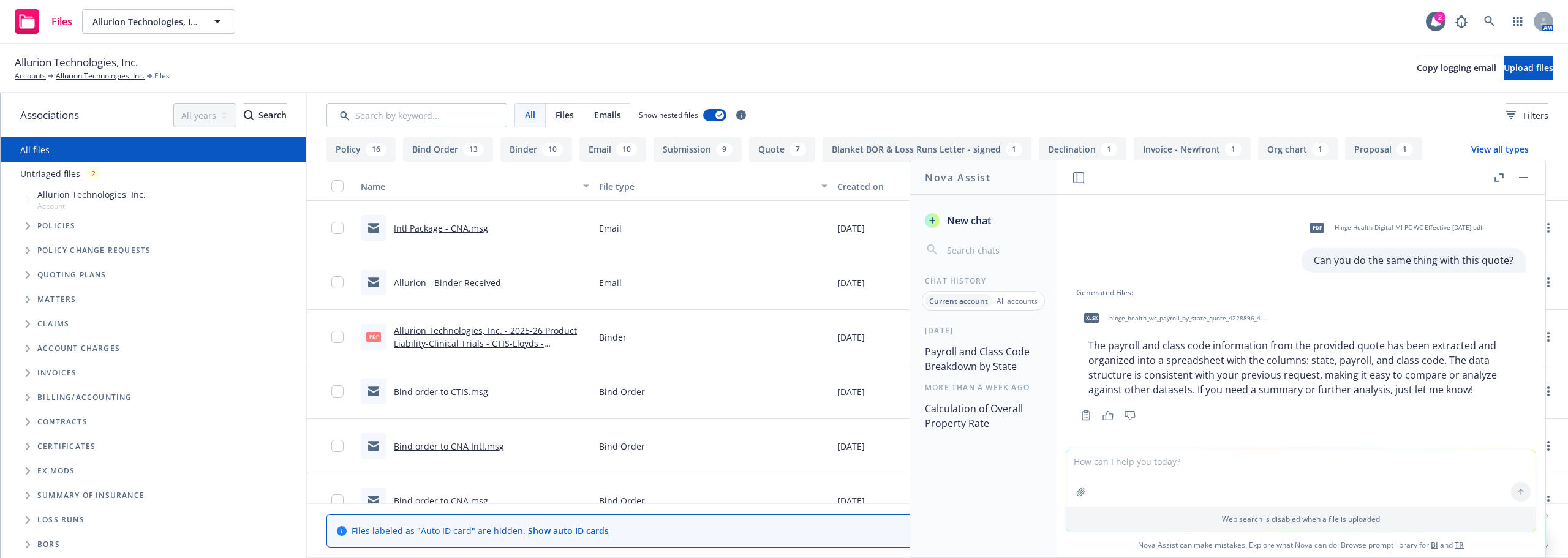
scroll to position [237, 0]
click at [1174, 318] on div "xlsx hinge_health_wc_payroll_by_state_quote_4228896_4.xlsx" at bounding box center [1173, 314] width 196 height 31
click at [1231, 316] on span "hinge_health_wc_payroll_by_state_quote_4228896_4.xlsx" at bounding box center [1188, 314] width 161 height 8
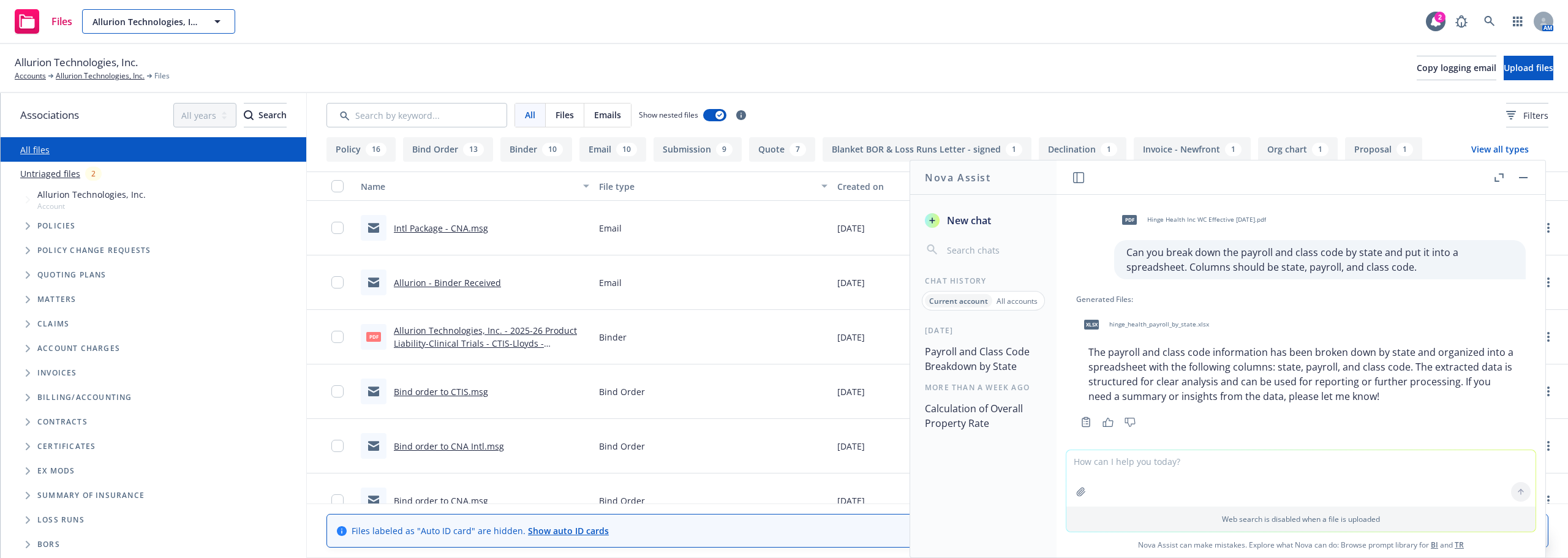
click at [173, 29] on button "Allurion Technologies, Inc." at bounding box center [158, 22] width 153 height 24
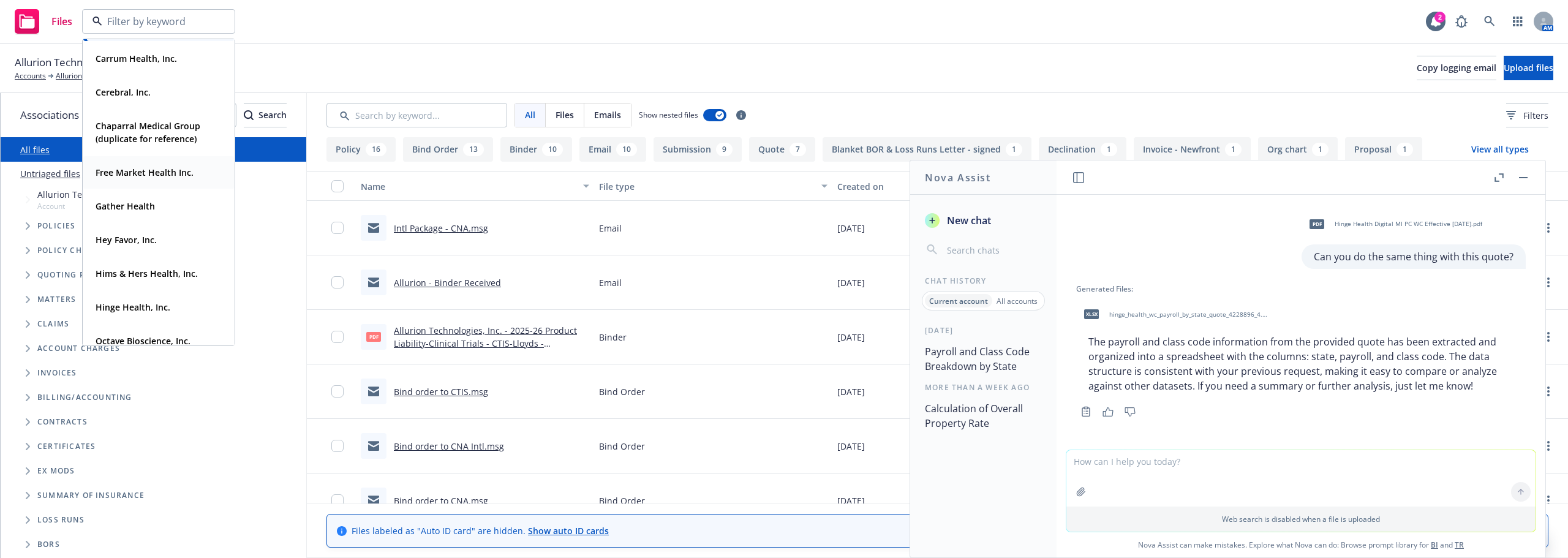
scroll to position [122, 0]
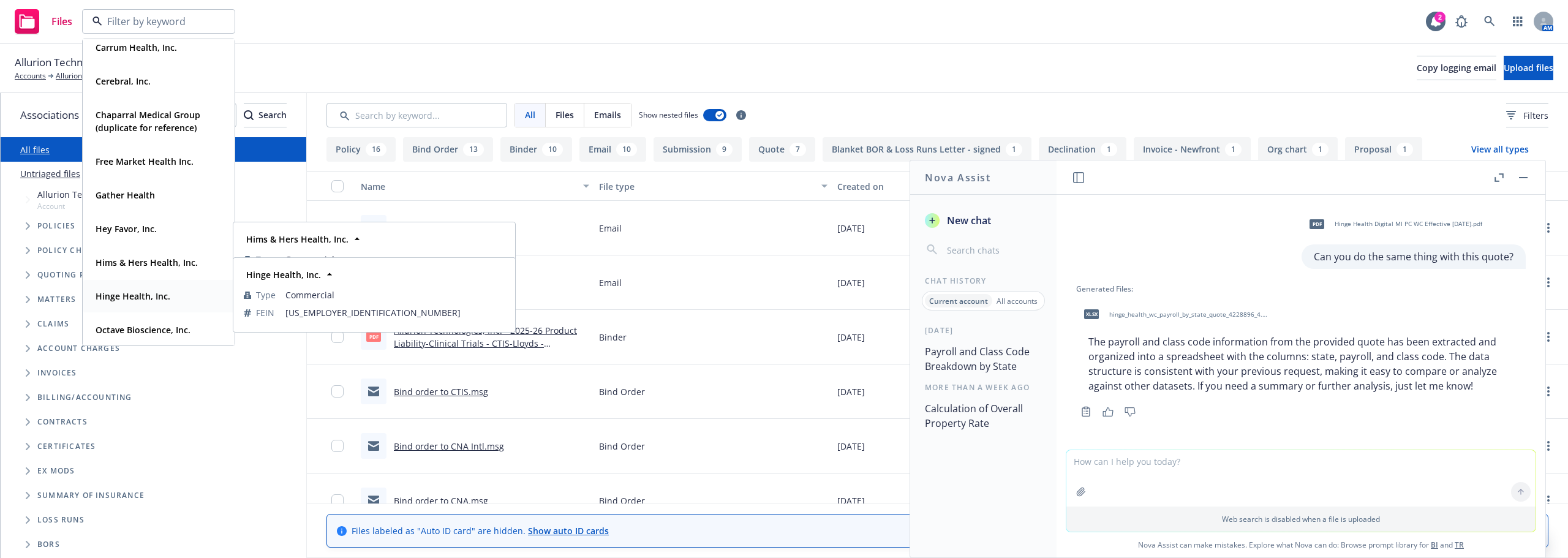
click at [132, 286] on div "Hinge Health, Inc. Type Commercial FEIN 86-2227302" at bounding box center [159, 296] width 150 height 33
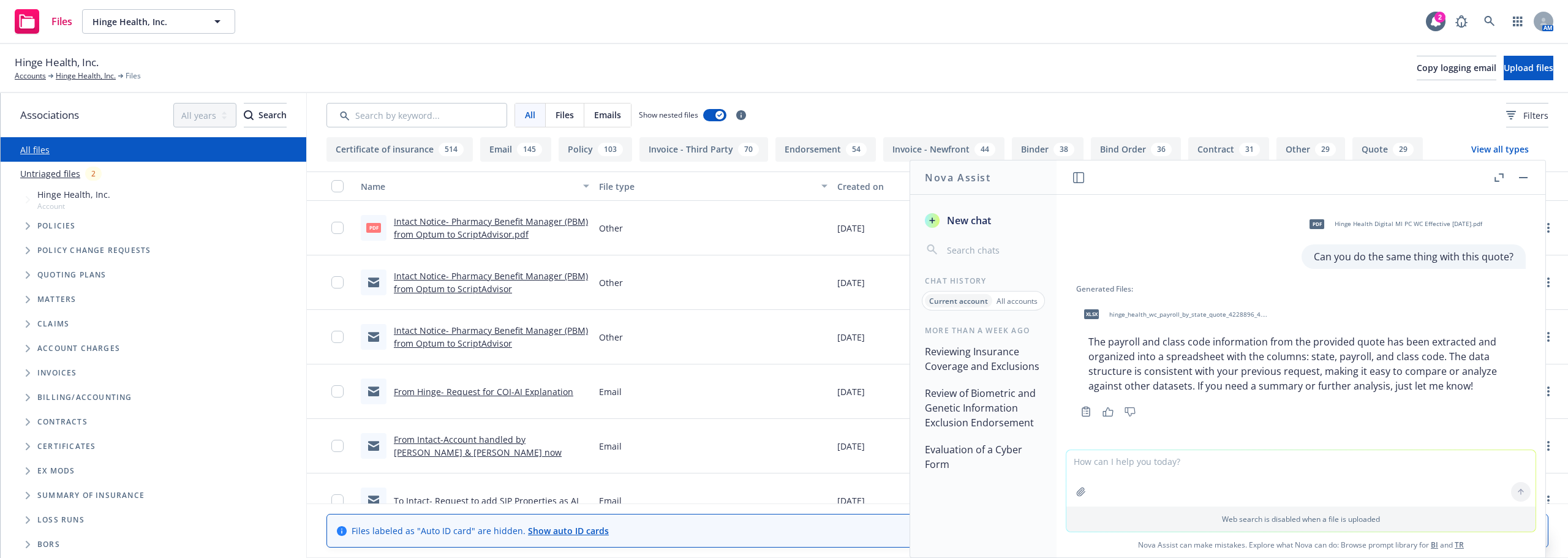
click at [1526, 182] on button "button" at bounding box center [1523, 178] width 15 height 15
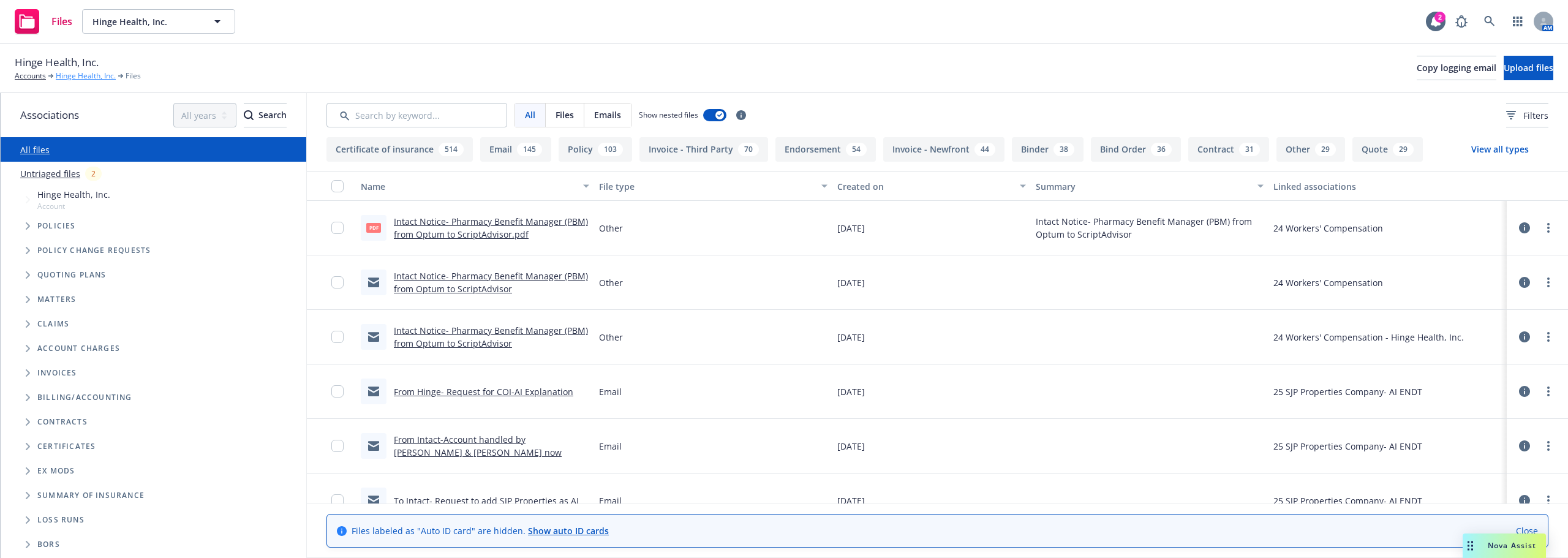
click at [58, 71] on link "Hinge Health, Inc." at bounding box center [85, 76] width 60 height 11
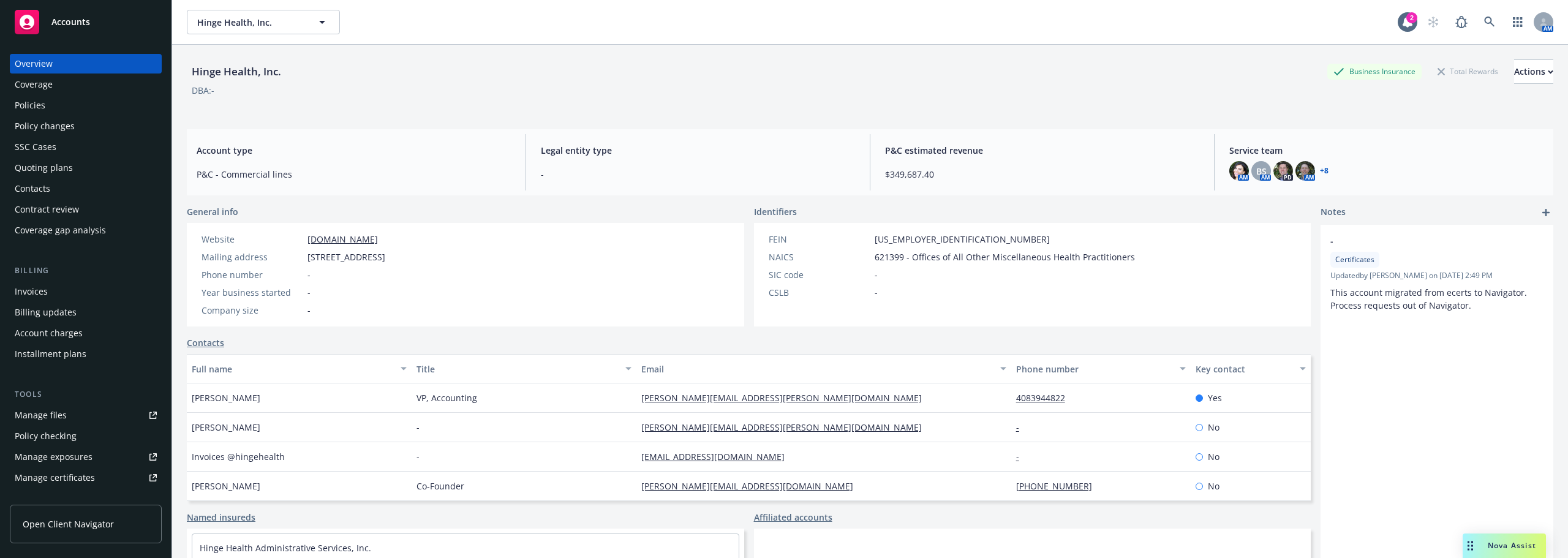
click at [64, 103] on div "Policies" at bounding box center [85, 105] width 142 height 20
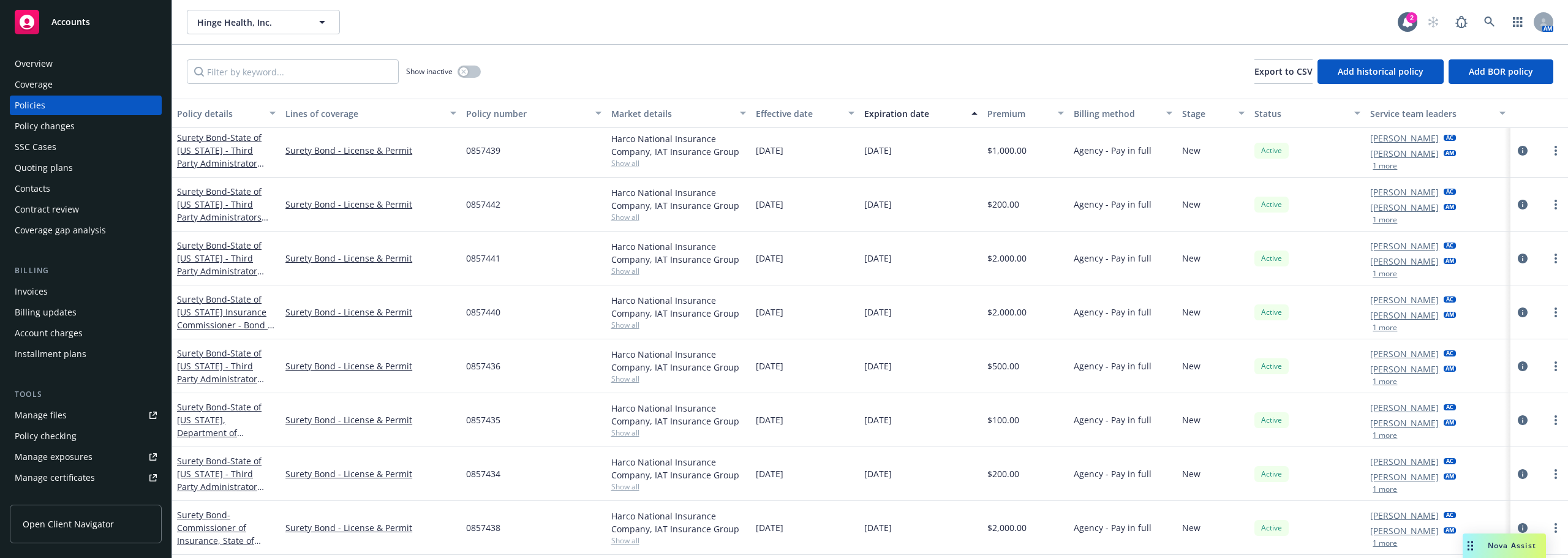
scroll to position [1592, 0]
